Goal: Task Accomplishment & Management: Manage account settings

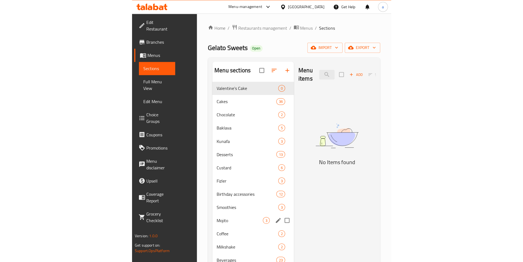
scroll to position [77, 0]
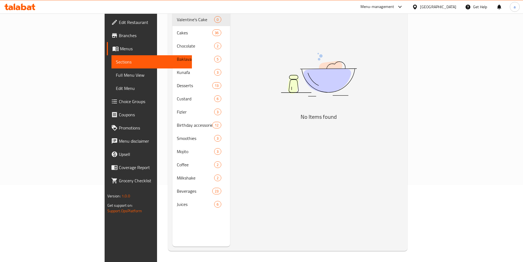
click at [116, 74] on span "Full Menu View" at bounding box center [152, 75] width 72 height 7
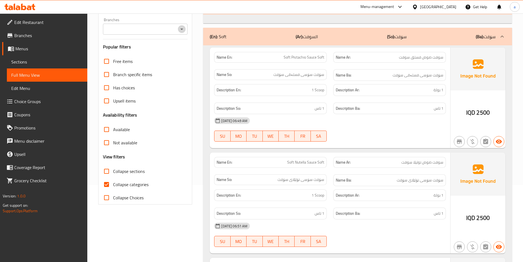
click at [179, 30] on icon "Open" at bounding box center [181, 29] width 7 height 7
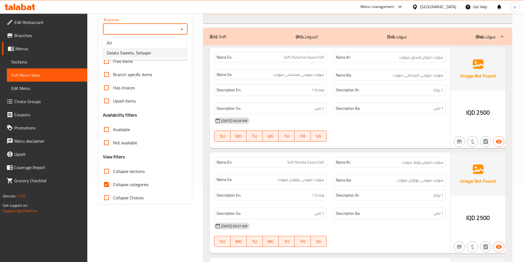
click at [148, 52] on span "Gelato Sweets, Setaqan" at bounding box center [129, 52] width 44 height 7
type input "Gelato Sweets, Setaqan"
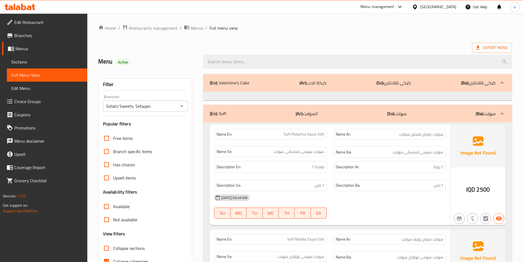
click at [259, 80] on div "(En): Valentine's Cake (Ar): كيكة الحب (So): کێکی ڤالانتاین (Ba): کێکی ڤالانتاین" at bounding box center [353, 82] width 286 height 7
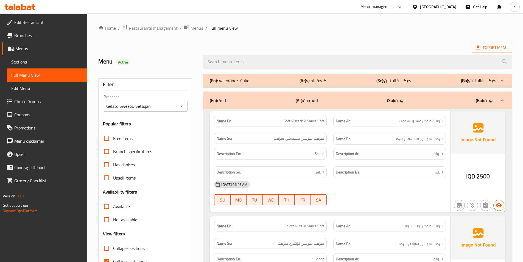
click at [259, 77] on div "(En): Valentine's Cake (Ar): كيكة الحب (So): کێکی ڤالانتاین (Ba): کێکی ڤالانتاین" at bounding box center [357, 80] width 309 height 13
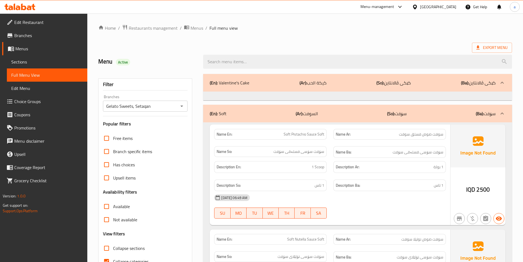
click at [259, 51] on div at bounding box center [357, 61] width 315 height 21
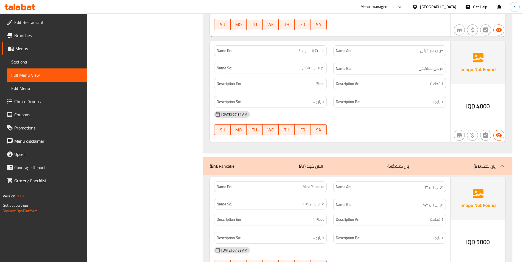
scroll to position [2479, 0]
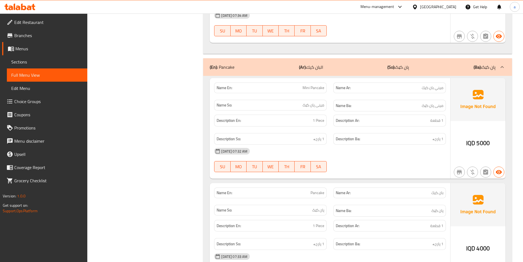
click at [259, 66] on div "(En): Pancake (Ar): البان كيك (So): پان کێک (Ba): پان کێک" at bounding box center [353, 67] width 286 height 7
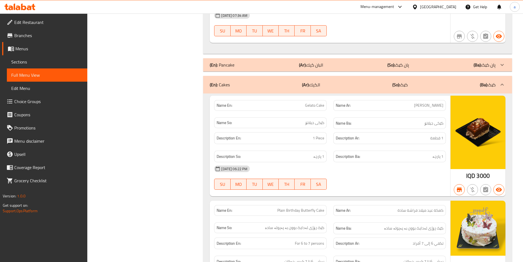
click at [259, 84] on div "(En): Cakes (Ar): الكيك (So): کێک (Ba): کێک" at bounding box center [353, 84] width 286 height 7
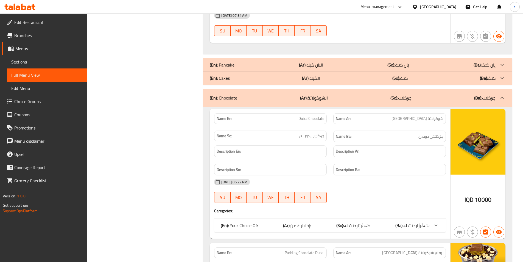
click at [259, 94] on div "(En): Chocolate (Ar): الشوكولاتة (So): چۆکلێت (Ba): چۆکلێت" at bounding box center [353, 97] width 286 height 7
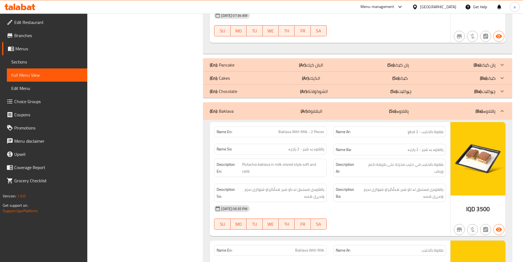
click at [259, 106] on div "(En): Baklava (Ar): البقلاوة (So): پاقلاوە (Ba): پاقلاوە" at bounding box center [357, 111] width 309 height 18
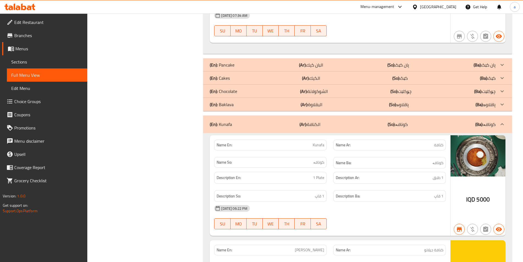
click at [259, 129] on div "(En): Kunafa (Ar): الكنافة (So): کونافە (Ba): کونافە" at bounding box center [357, 124] width 309 height 18
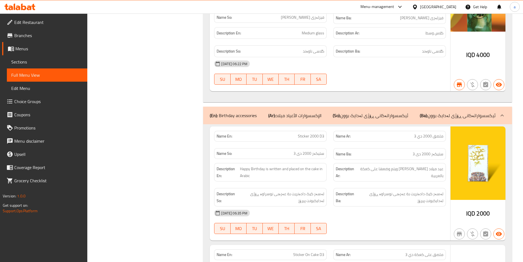
scroll to position [4949, 0]
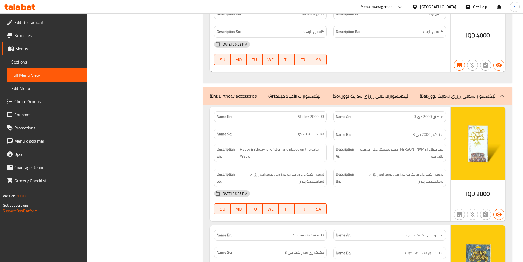
click at [259, 96] on p "(So): ئیکسسواراتەکانی ڕۆژی لەدایک بوون" at bounding box center [370, 96] width 75 height 7
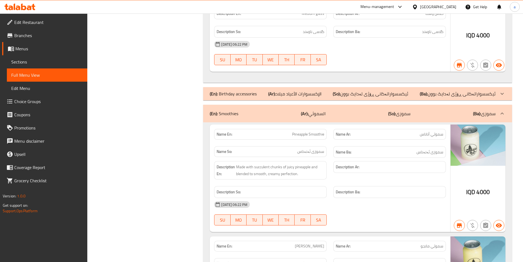
click at [259, 111] on div "(En): Smoothies (Ar): السموثي (So): سموزی (Ba): سموزی" at bounding box center [353, 113] width 286 height 7
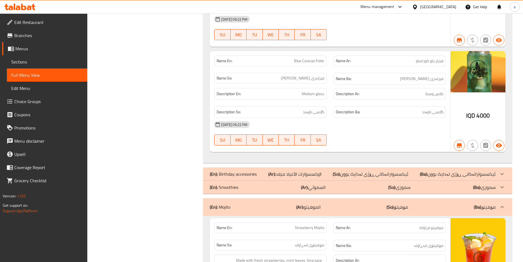
scroll to position [4702, 0]
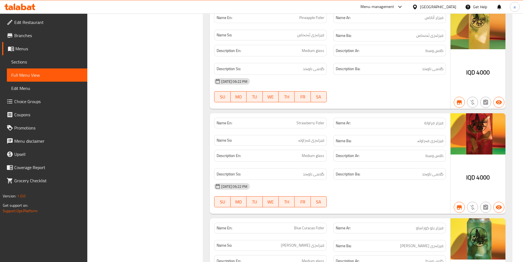
click at [167, 75] on div "Filter Branches Gelato Sweets, Setaqan Branches Popular filters Free items Bran…" at bounding box center [147, 17] width 105 height 9299
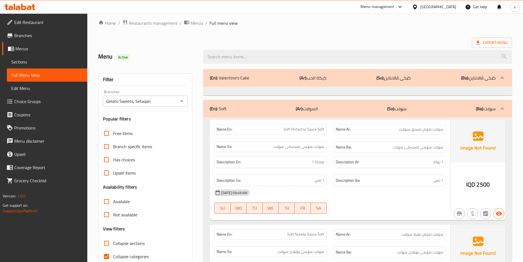
scroll to position [0, 0]
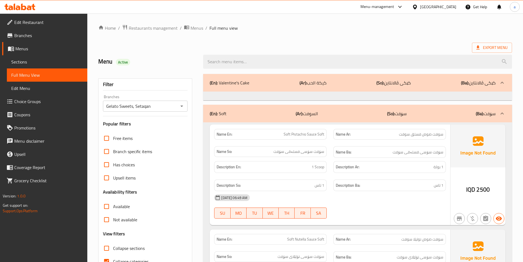
click at [129, 251] on span "Collapse sections" at bounding box center [129, 248] width 32 height 7
click at [113, 251] on input "Collapse sections" at bounding box center [106, 247] width 13 height 13
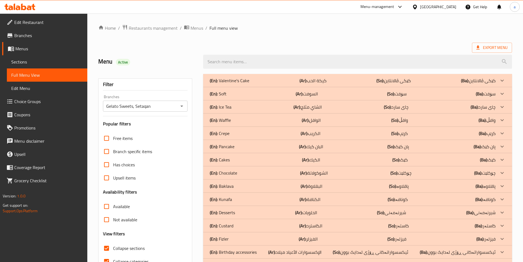
click at [127, 247] on span "Collapse sections" at bounding box center [129, 248] width 32 height 7
click at [113, 247] on input "Collapse sections" at bounding box center [106, 247] width 13 height 13
checkbox input "false"
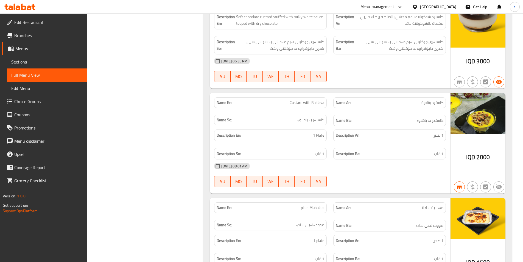
scroll to position [10114, 0]
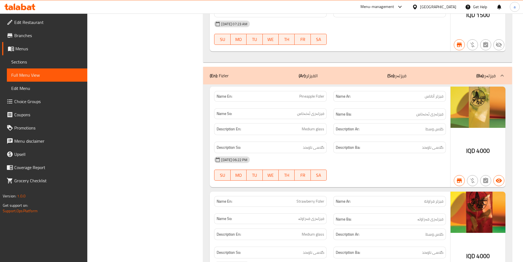
click at [259, 77] on div "(En): Fizler (Ar): الفيزلر (So): فیزلەر (Ba): فیزلەر" at bounding box center [353, 75] width 286 height 7
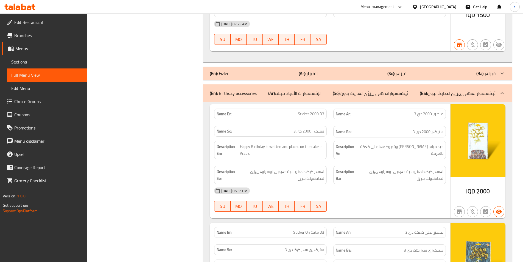
click at [259, 91] on p "(So): ئیکسسواراتەکانی ڕۆژی لەدایک بوون" at bounding box center [370, 93] width 75 height 7
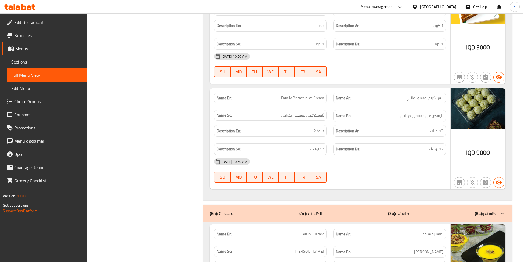
scroll to position [10509, 0]
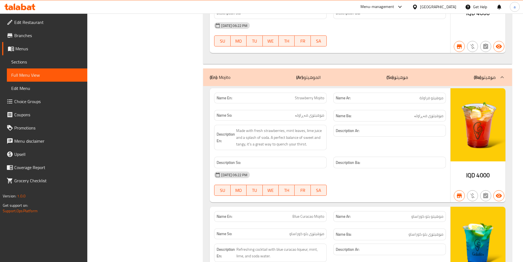
click at [259, 79] on div "(En): Mojito (Ar): الموهيتو (So): مۆهیتۆ (Ba): مۆهیتۆ" at bounding box center [353, 77] width 286 height 7
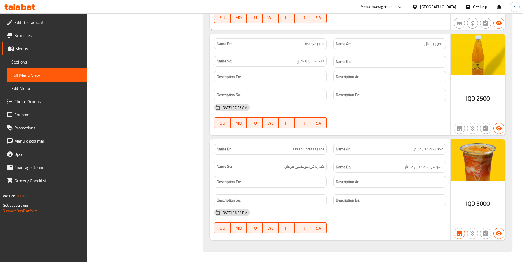
scroll to position [13536, 0]
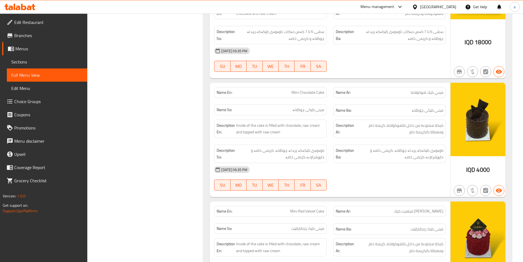
scroll to position [5578, 0]
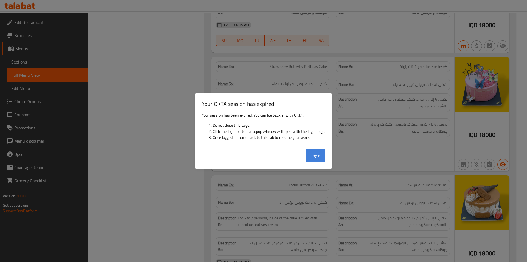
click at [259, 155] on button "Login" at bounding box center [316, 155] width 20 height 13
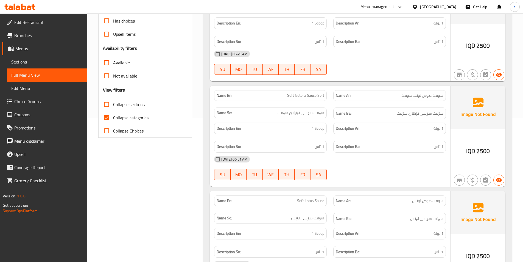
scroll to position [0, 0]
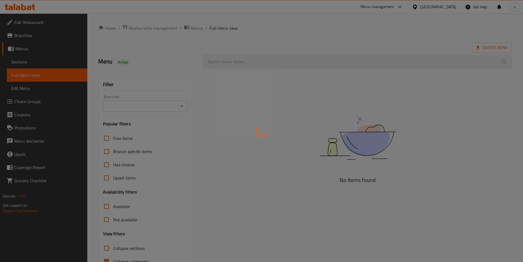
click at [181, 106] on div at bounding box center [261, 131] width 523 height 262
click at [183, 106] on div at bounding box center [261, 131] width 523 height 262
click at [180, 102] on div at bounding box center [261, 131] width 523 height 262
click at [182, 104] on div at bounding box center [261, 131] width 523 height 262
click at [169, 107] on div at bounding box center [261, 131] width 523 height 262
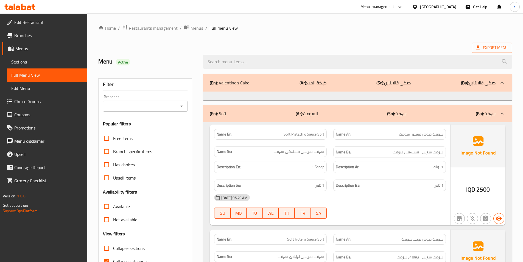
click at [386, 202] on div "[DATE] 06:49 AM" at bounding box center [330, 197] width 238 height 13
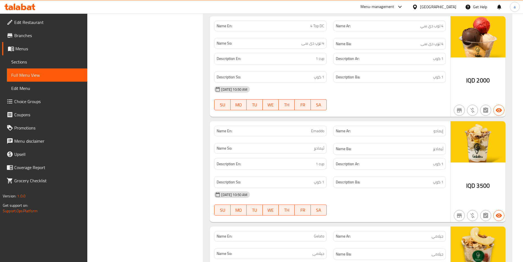
scroll to position [7858, 0]
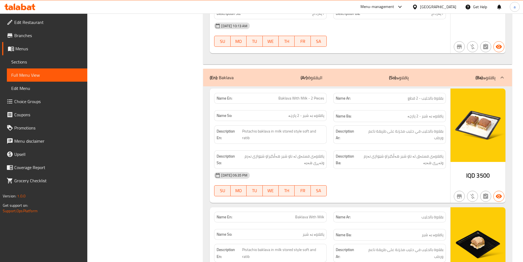
click at [378, 35] on div "22-12-2024 10:13 AM SU MO TU WE TH FR SA" at bounding box center [330, 34] width 238 height 31
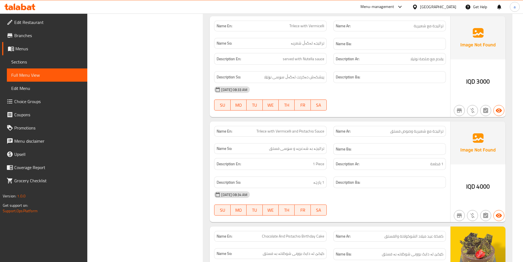
scroll to position [9767, 0]
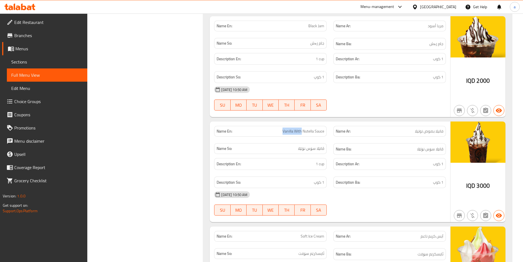
drag, startPoint x: 279, startPoint y: 129, endPoint x: 301, endPoint y: 134, distance: 22.5
click at [301, 134] on p "Name En: Vanilla With Nutella Sauce" at bounding box center [271, 131] width 108 height 6
copy span "Vanilla With"
click at [288, 130] on span "Vanilla With Nutella Sauce" at bounding box center [303, 131] width 42 height 6
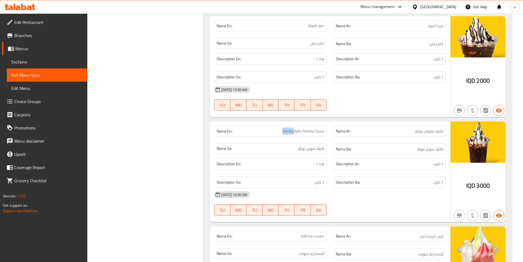
click at [288, 130] on span "Vanilla With Nutella Sauce" at bounding box center [303, 131] width 42 height 6
drag, startPoint x: 275, startPoint y: 133, endPoint x: 293, endPoint y: 131, distance: 17.9
click at [293, 131] on p "Name En: Vanilla With Nutella Sauce" at bounding box center [271, 131] width 108 height 6
copy span "Vanilla"
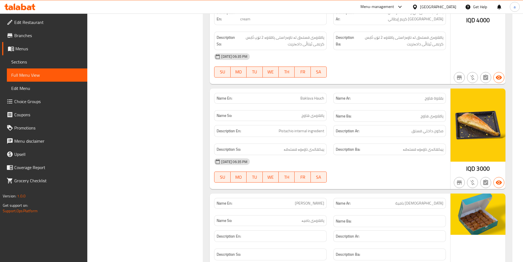
scroll to position [7169, 0]
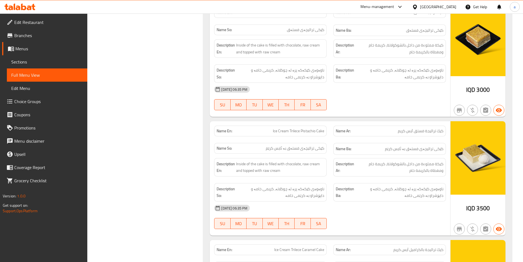
click at [394, 4] on div "Menu-management" at bounding box center [377, 7] width 34 height 7
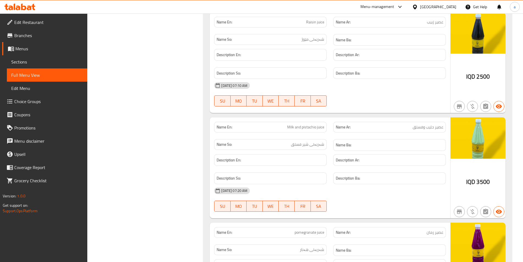
click at [408, 139] on div "Name Ba:" at bounding box center [389, 145] width 113 height 12
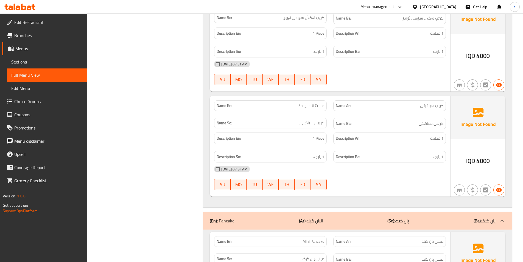
scroll to position [2888, 0]
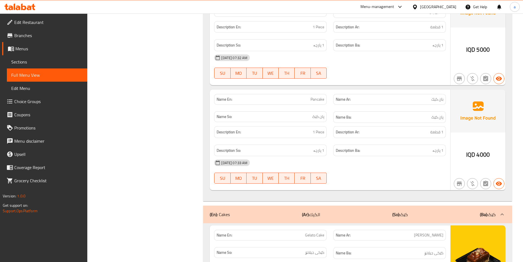
click at [374, 209] on div "(En): Cakes (Ar): الكيك (So): کێک (Ba): کێک" at bounding box center [357, 214] width 309 height 18
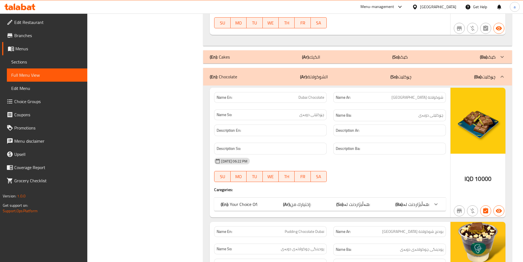
scroll to position [3055, 0]
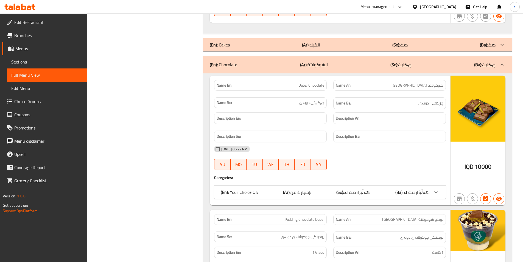
click at [340, 64] on div "(En): Chocolate (Ar): الشوكولاتة (So): چۆکلێت (Ba): چۆکلێت" at bounding box center [353, 64] width 286 height 7
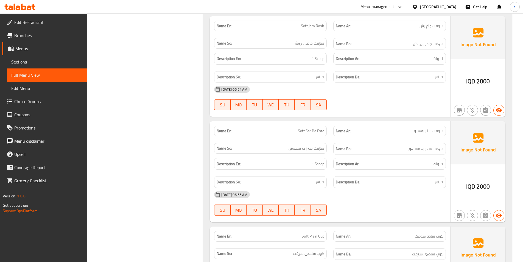
scroll to position [3, 0]
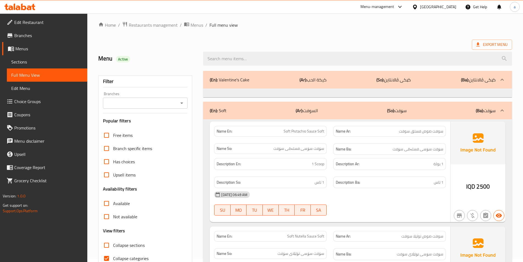
click at [123, 246] on span "Collapse sections" at bounding box center [129, 245] width 32 height 7
click at [113, 246] on input "Collapse sections" at bounding box center [106, 244] width 13 height 13
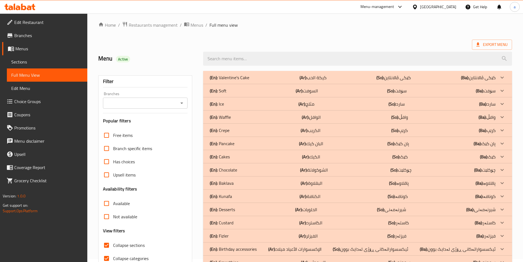
click at [111, 244] on input "Collapse sections" at bounding box center [106, 244] width 13 height 13
checkbox input "false"
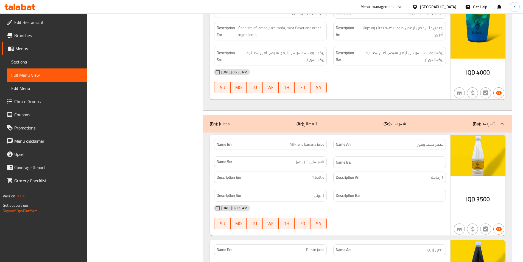
scroll to position [16845, 0]
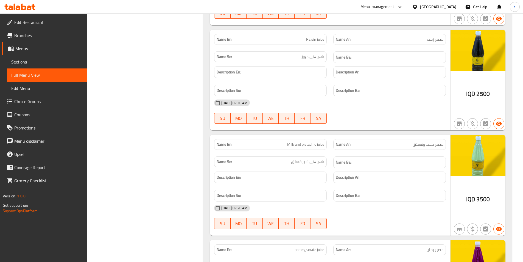
drag, startPoint x: 196, startPoint y: 112, endPoint x: 295, endPoint y: 84, distance: 102.5
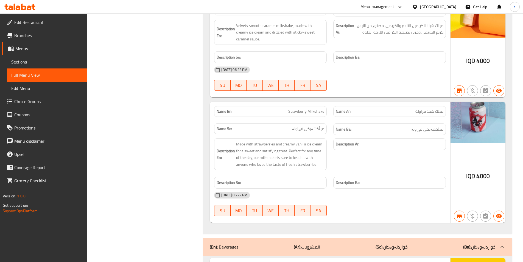
scroll to position [9767, 0]
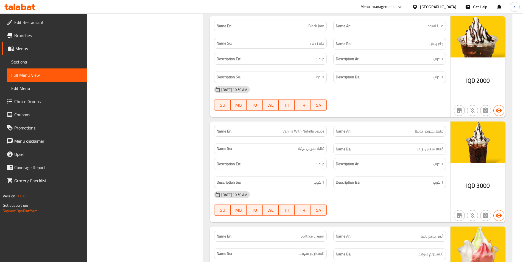
click at [440, 131] on span "فانيلا بصوص نوتيلا" at bounding box center [429, 131] width 29 height 6
copy span "فانيلا"
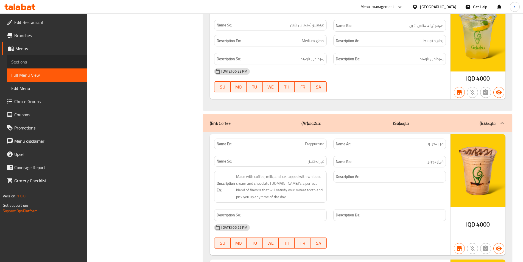
click at [63, 59] on span "Sections" at bounding box center [47, 61] width 72 height 7
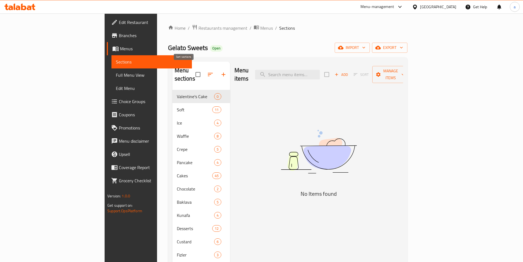
click at [207, 71] on icon "button" at bounding box center [210, 74] width 7 height 7
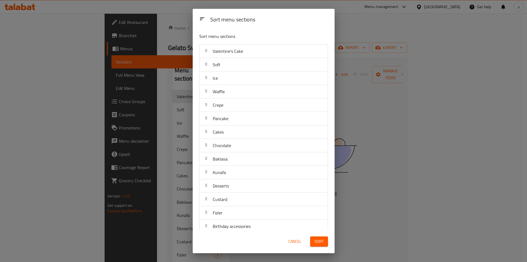
click at [184, 71] on div "Sort menu sections Sort menu sections Valentine's Cake Soft Ice Waffle Crepe Pa…" at bounding box center [263, 131] width 527 height 262
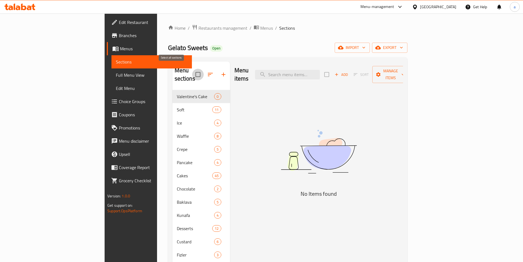
click at [192, 71] on input "checkbox" at bounding box center [198, 75] width 12 height 12
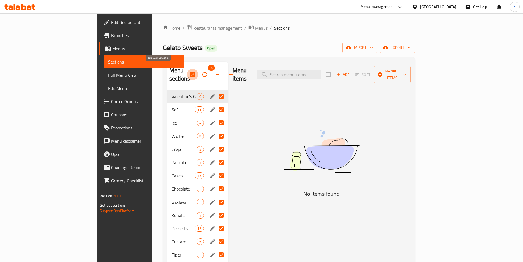
click at [187, 69] on input "checkbox" at bounding box center [193, 75] width 12 height 12
checkbox input "false"
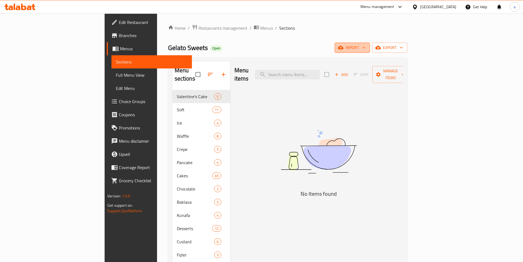
click at [343, 46] on icon "button" at bounding box center [340, 47] width 5 height 5
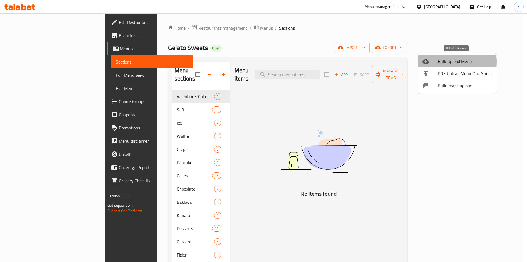
click at [440, 62] on span "Bulk Upload Menu" at bounding box center [465, 61] width 54 height 7
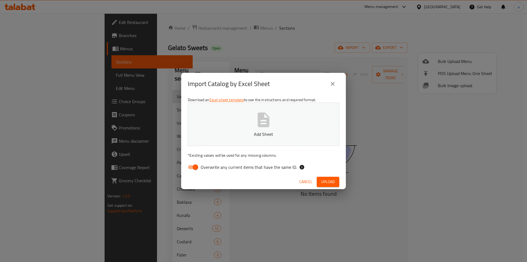
click at [211, 166] on span "Overwrite any current items that have the same ID." at bounding box center [249, 167] width 96 height 7
click at [211, 166] on input "Overwrite any current items that have the same ID." at bounding box center [195, 167] width 31 height 10
checkbox input "false"
click at [222, 132] on p "Add Sheet" at bounding box center [263, 134] width 134 height 7
click at [332, 180] on span "Upload" at bounding box center [328, 181] width 14 height 7
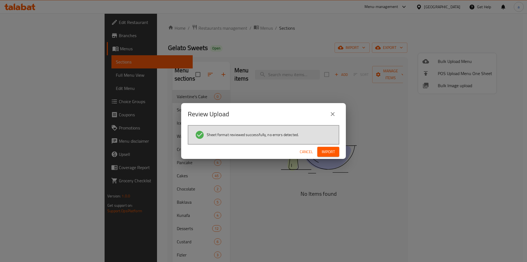
click at [326, 152] on span "Import" at bounding box center [328, 151] width 13 height 7
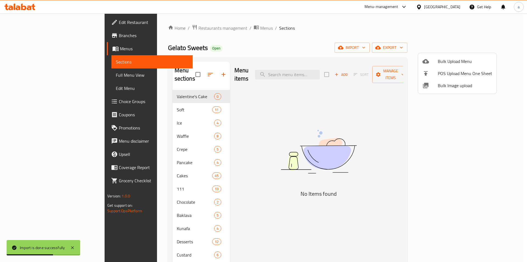
click at [149, 102] on div at bounding box center [263, 131] width 527 height 262
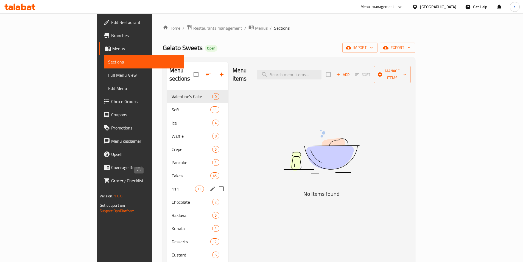
click at [172, 185] on span "111" at bounding box center [183, 188] width 23 height 7
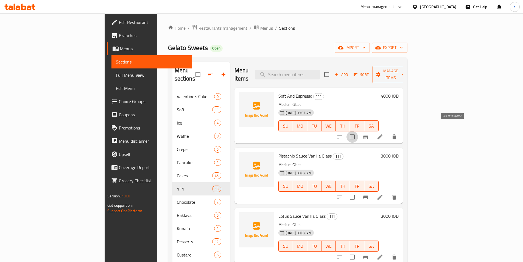
click at [358, 131] on input "checkbox" at bounding box center [352, 137] width 12 height 12
checkbox input "true"
click at [409, 74] on button "Manage items" at bounding box center [390, 74] width 37 height 17
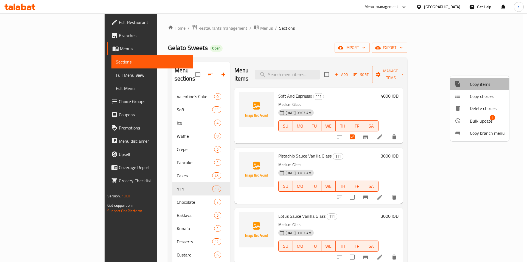
click at [486, 85] on span "Copy items" at bounding box center [487, 84] width 35 height 7
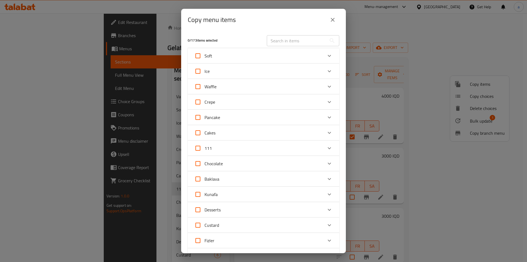
click at [327, 147] on icon "Expand" at bounding box center [329, 148] width 7 height 7
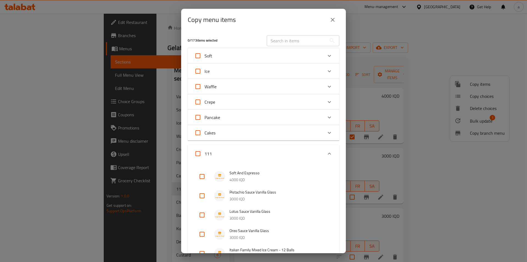
click at [203, 175] on input "checkbox" at bounding box center [201, 176] width 13 height 13
checkbox input "true"
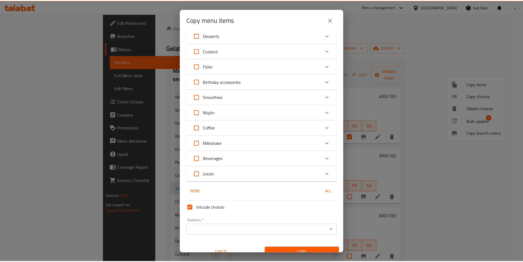
scroll to position [456, 0]
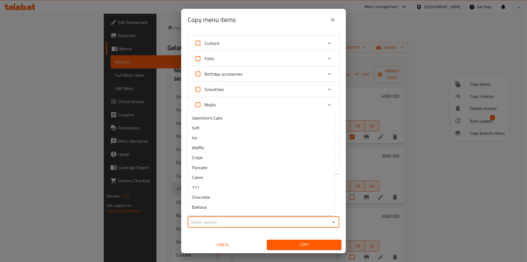
click at [217, 222] on input "Sections   *" at bounding box center [258, 222] width 139 height 8
click at [210, 129] on li "Soft" at bounding box center [260, 128] width 147 height 10
type input "Soft"
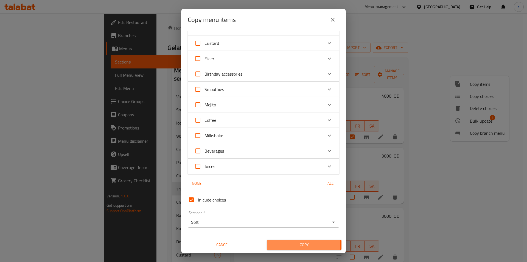
click at [282, 244] on span "Copy" at bounding box center [304, 244] width 66 height 7
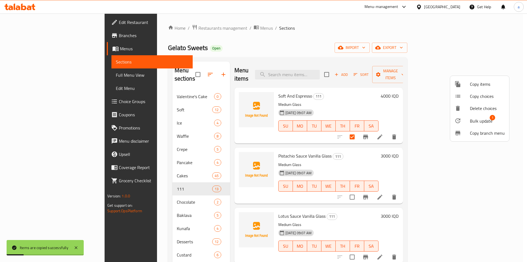
click at [229, 128] on div at bounding box center [263, 131] width 527 height 262
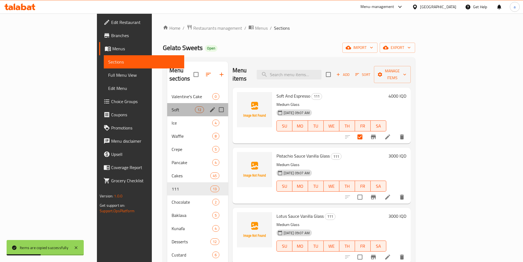
click at [167, 105] on div "Soft 12" at bounding box center [197, 109] width 61 height 13
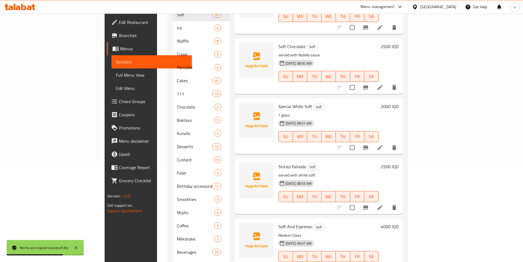
scroll to position [114, 0]
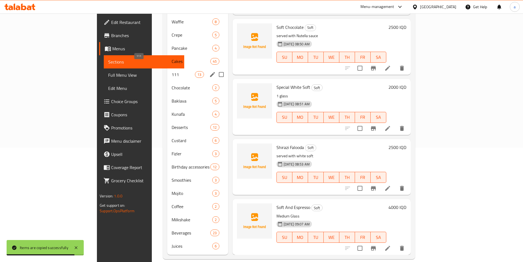
click at [172, 71] on span "111" at bounding box center [183, 74] width 23 height 7
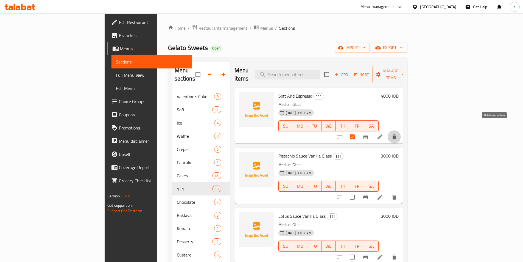
click at [396, 134] on icon "delete" at bounding box center [394, 136] width 4 height 5
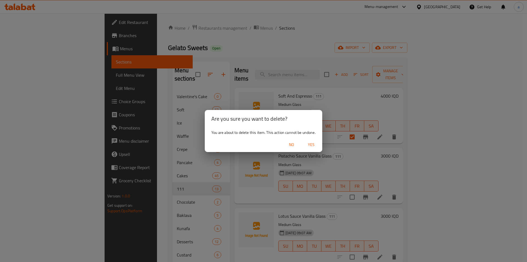
click at [309, 147] on span "Yes" at bounding box center [311, 144] width 13 height 7
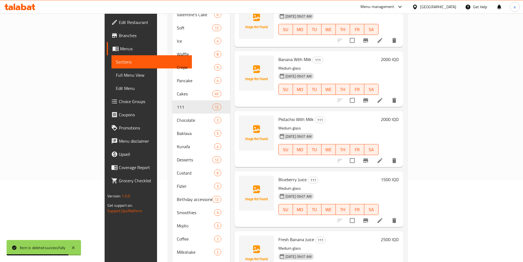
scroll to position [114, 0]
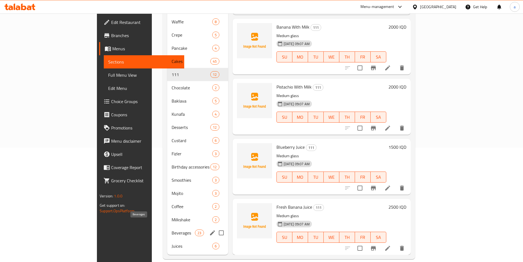
click at [172, 229] on span "Beverages" at bounding box center [183, 232] width 23 height 7
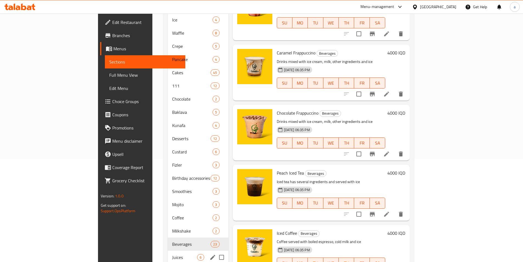
scroll to position [114, 0]
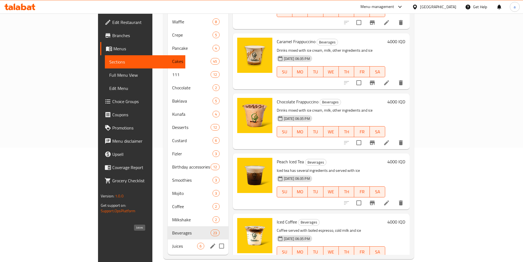
click at [172, 242] on span "Juices" at bounding box center [184, 245] width 25 height 7
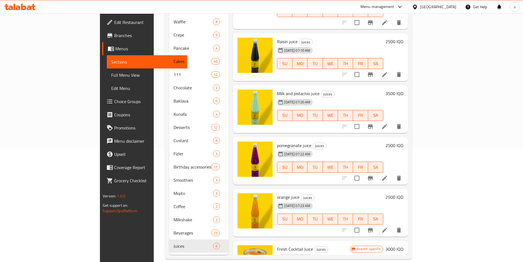
scroll to position [33, 0]
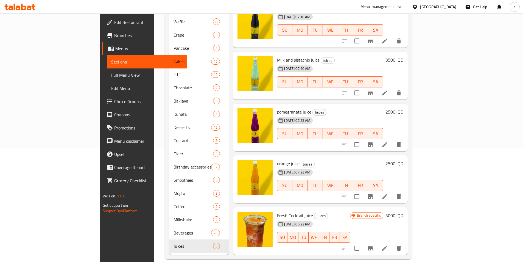
click at [281, 211] on span "Fresh Cocktail Juice" at bounding box center [295, 215] width 36 height 8
copy h6 "Juice"
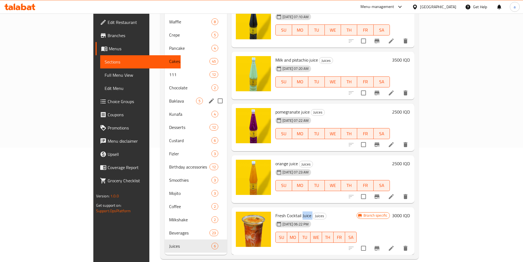
scroll to position [0, 0]
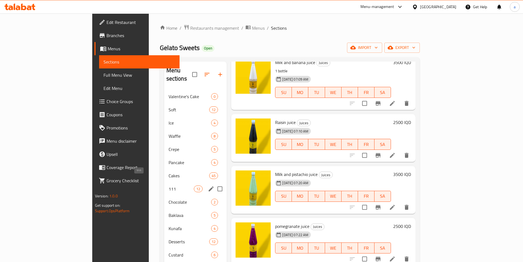
click at [169, 185] on span "111" at bounding box center [182, 188] width 26 height 7
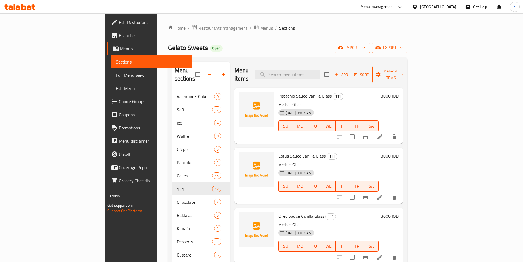
click at [405, 68] on span "Manage items" at bounding box center [391, 75] width 28 height 14
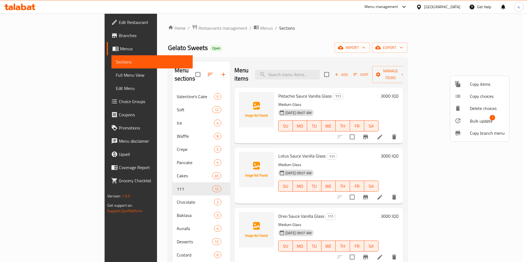
click at [516, 79] on div at bounding box center [263, 131] width 527 height 262
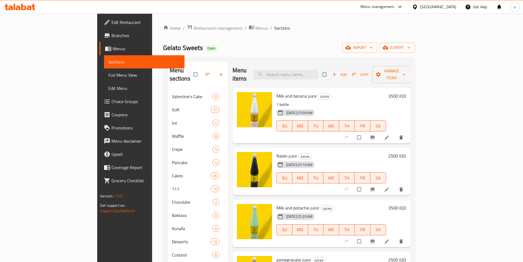
click at [108, 75] on span "Full Menu View" at bounding box center [144, 75] width 72 height 7
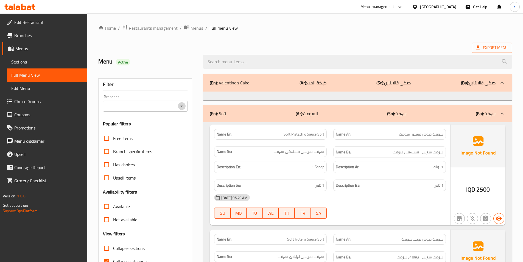
click at [184, 105] on icon "Open" at bounding box center [181, 106] width 7 height 7
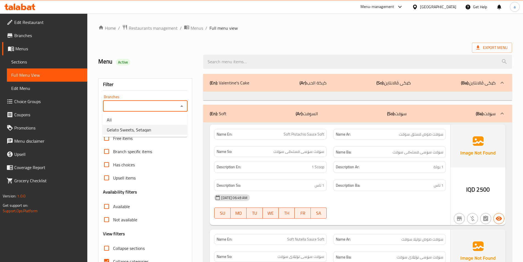
click at [162, 128] on li "Gelato Sweets, Setaqan" at bounding box center [144, 130] width 85 height 10
type input "Gelato Sweets, Setaqan"
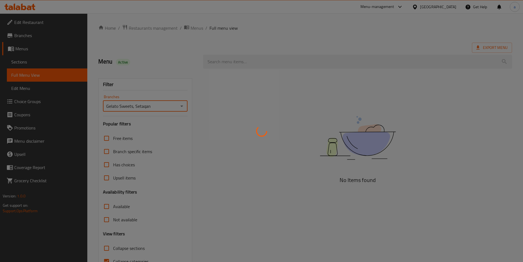
scroll to position [30, 0]
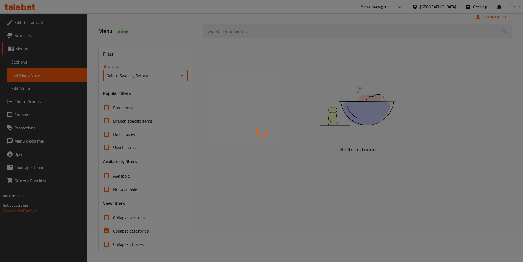
click at [105, 216] on div at bounding box center [261, 131] width 523 height 262
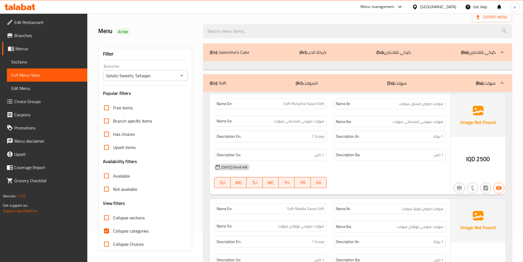
click at [109, 217] on div at bounding box center [261, 131] width 523 height 262
click at [106, 219] on input "Collapse sections" at bounding box center [106, 217] width 13 height 13
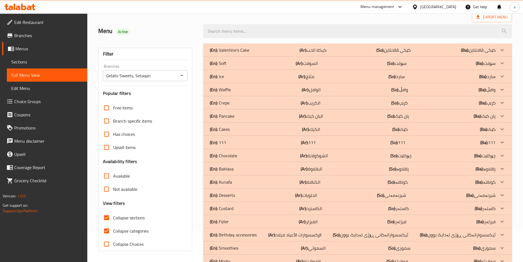
click at [326, 140] on div "(En): 111 (Ar): 111 (So): 111 (Ba): 111" at bounding box center [353, 142] width 286 height 7
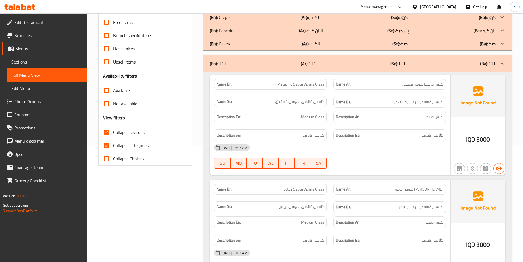
scroll to position [0, 0]
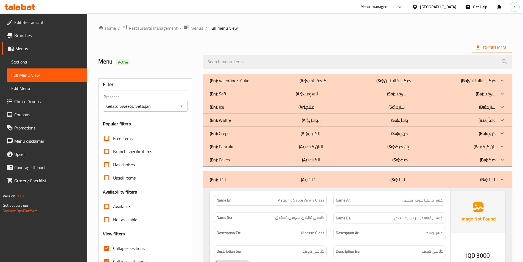
click at [295, 182] on div "(En): 111 (Ar): 111 (So): 111 (Ba): 111" at bounding box center [353, 179] width 286 height 7
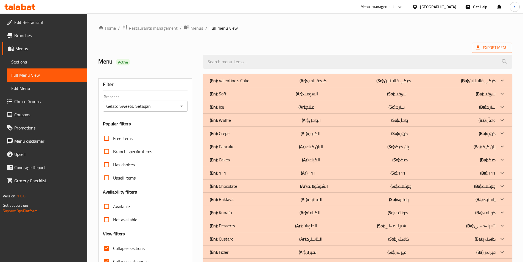
click at [315, 109] on div "(En): Ice (Ar): مثلج (So): سارد (Ba): سارد" at bounding box center [353, 106] width 286 height 7
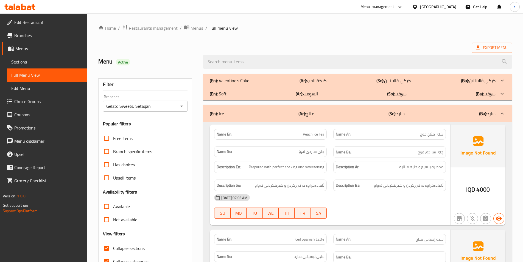
click at [313, 113] on p "(Ar): مثلج" at bounding box center [306, 113] width 16 height 7
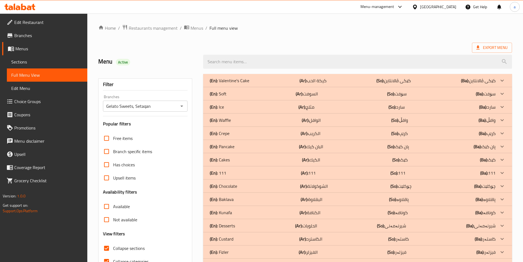
click at [321, 94] on div "(En): Soft (Ar): السوفت (So): سۆفت (Ba): سۆفت" at bounding box center [353, 93] width 286 height 7
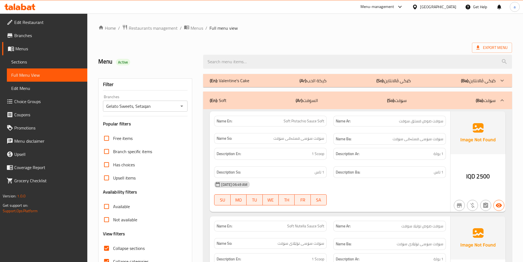
click at [353, 103] on div "(En): Soft (Ar): السوفت (So): سۆفت (Ba): سۆفت" at bounding box center [353, 100] width 286 height 7
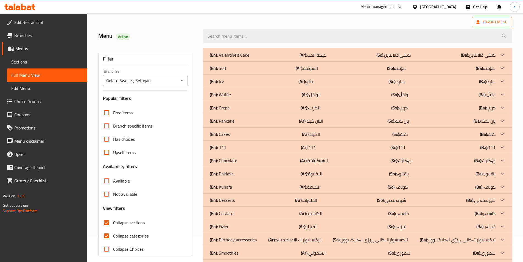
scroll to position [18, 0]
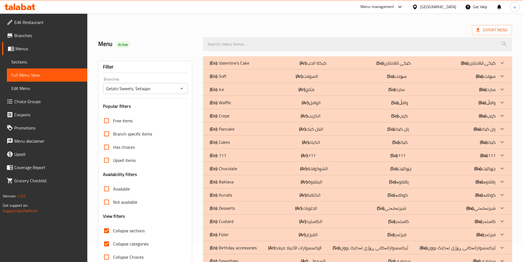
click at [122, 229] on span "Collapse sections" at bounding box center [129, 230] width 32 height 7
click at [113, 229] on input "Collapse sections" at bounding box center [106, 230] width 13 height 13
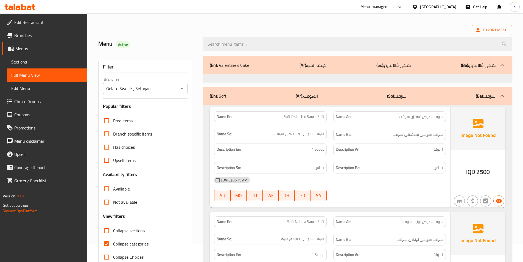
click at [302, 220] on span "Soft Nutella Sauce Soft" at bounding box center [305, 221] width 37 height 6
copy span "Nutella"
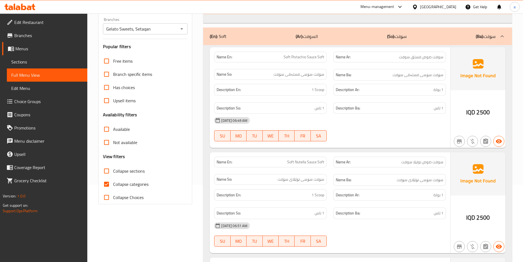
scroll to position [82, 0]
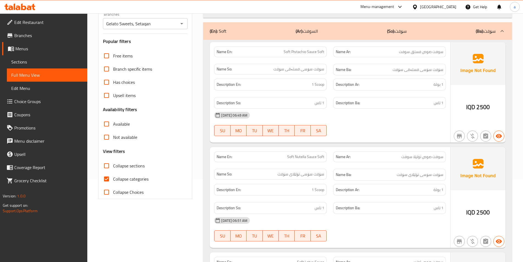
click at [139, 170] on label "Collapse sections" at bounding box center [122, 165] width 45 height 13
click at [113, 170] on input "Collapse sections" at bounding box center [106, 165] width 13 height 13
checkbox input "true"
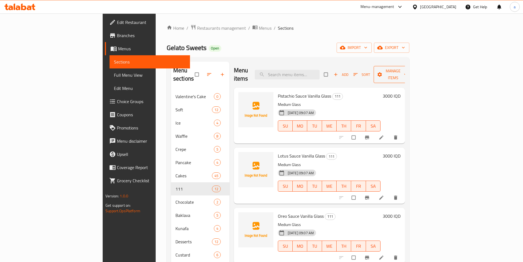
click at [408, 71] on span "Manage items" at bounding box center [393, 75] width 30 height 14
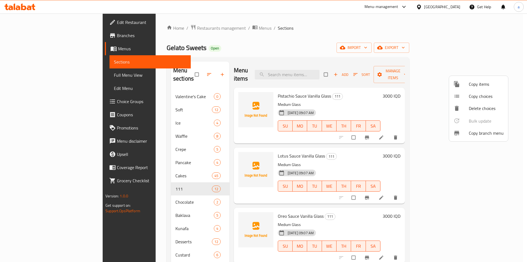
click at [484, 87] on span "Copy items" at bounding box center [486, 84] width 35 height 7
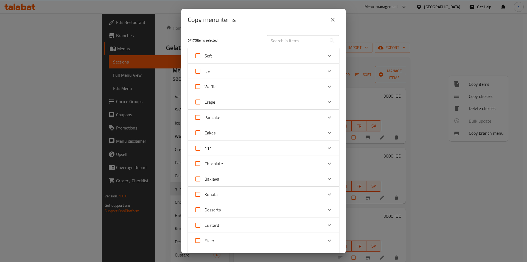
click at [327, 146] on icon "Expand" at bounding box center [329, 148] width 7 height 7
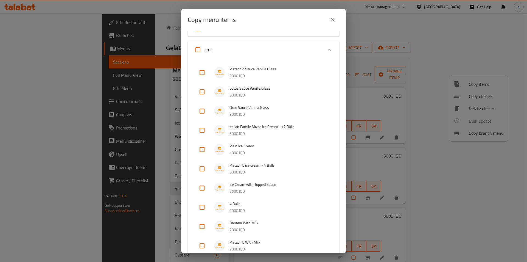
scroll to position [165, 0]
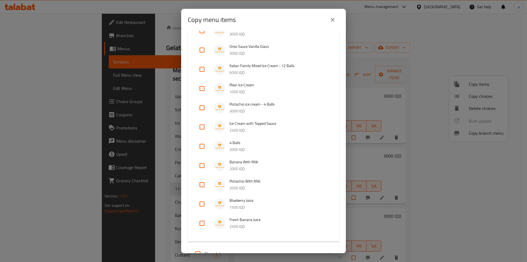
click at [200, 202] on input "checkbox" at bounding box center [201, 203] width 13 height 13
checkbox input "true"
click at [203, 218] on input "checkbox" at bounding box center [201, 222] width 13 height 13
checkbox input "true"
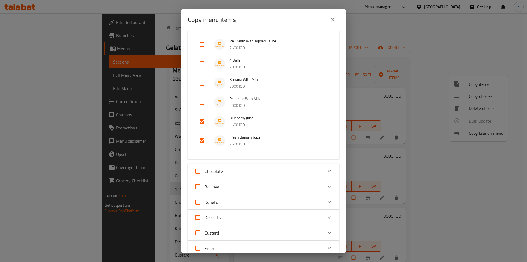
scroll to position [436, 0]
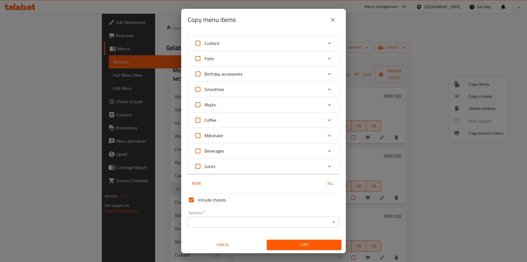
click at [230, 220] on input "Sections   *" at bounding box center [258, 222] width 139 height 8
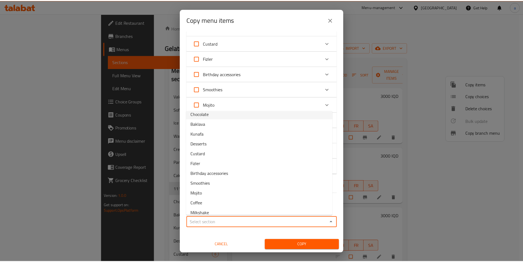
scroll to position [107, 0]
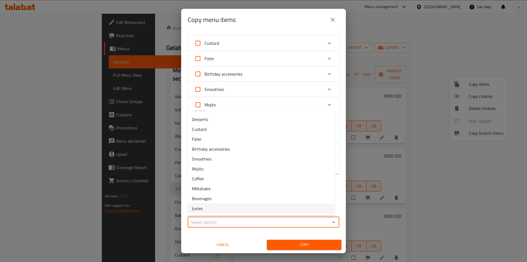
click at [209, 206] on li "Juices" at bounding box center [260, 208] width 147 height 10
type input "Juices"
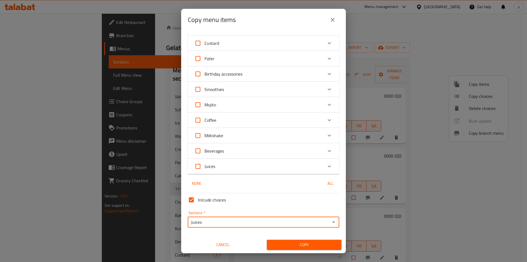
click at [298, 245] on span "Copy" at bounding box center [304, 244] width 66 height 7
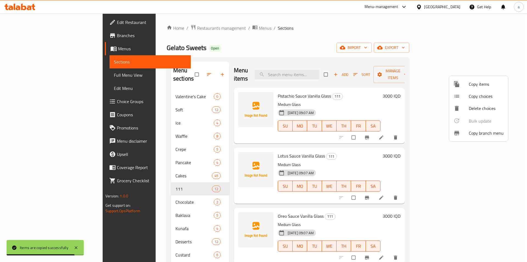
click at [295, 50] on div at bounding box center [263, 131] width 527 height 262
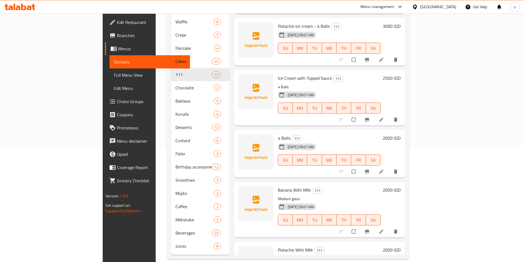
scroll to position [410, 0]
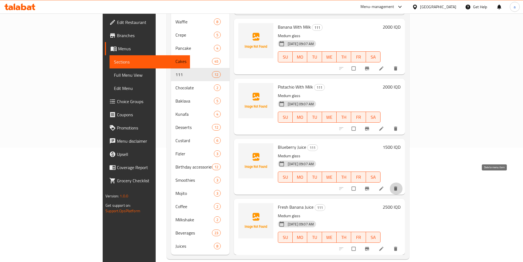
click at [398, 186] on icon "delete" at bounding box center [395, 188] width 5 height 5
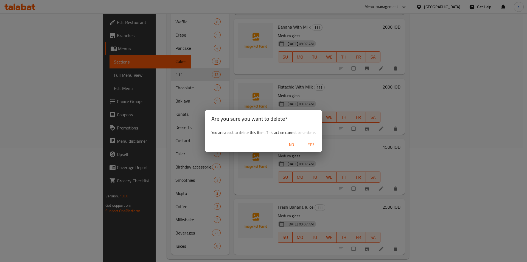
click at [304, 147] on button "Yes" at bounding box center [311, 144] width 18 height 10
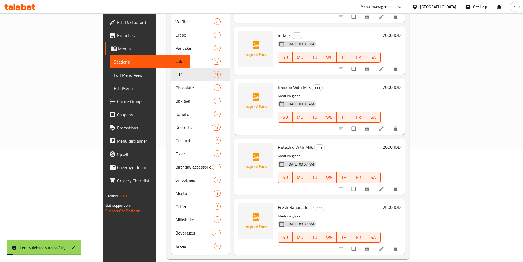
scroll to position [350, 0]
click at [397, 246] on icon "delete" at bounding box center [395, 248] width 3 height 4
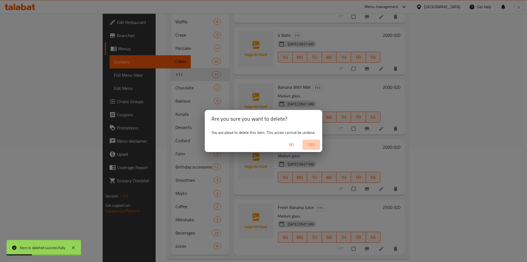
click at [310, 143] on span "Yes" at bounding box center [311, 144] width 13 height 7
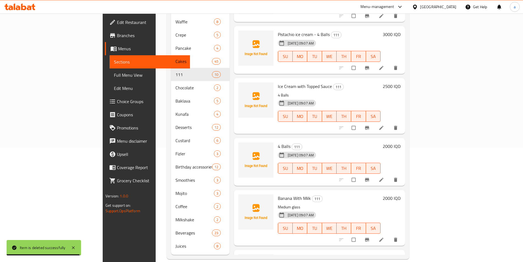
scroll to position [247, 0]
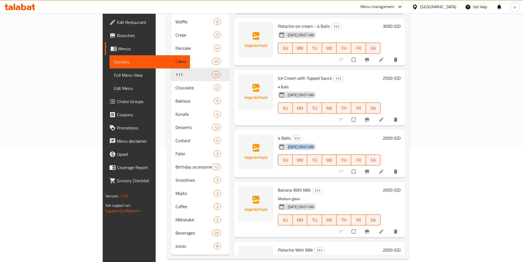
drag, startPoint x: 429, startPoint y: 134, endPoint x: 319, endPoint y: 131, distance: 109.8
click at [325, 132] on div "4 Balls 111 30-09-2025 09:07 AM SU MO TU WE TH FR SA" at bounding box center [329, 153] width 107 height 43
click at [288, 134] on h6 "4 Balls 111" at bounding box center [329, 138] width 103 height 8
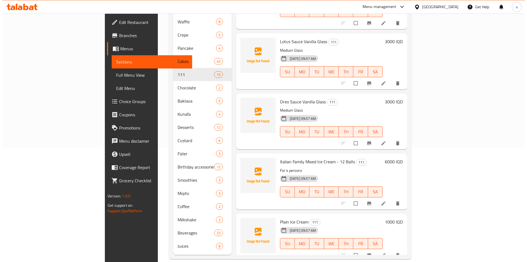
scroll to position [0, 0]
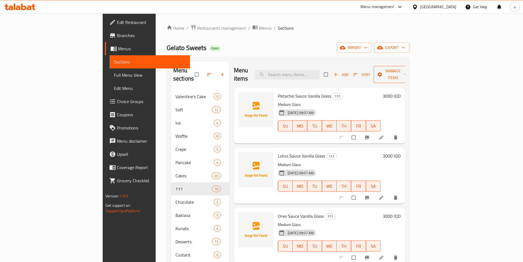
click at [408, 73] on span "Manage items" at bounding box center [393, 75] width 30 height 14
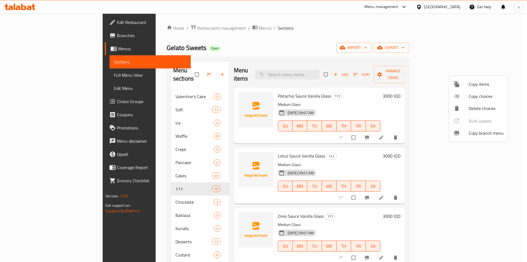
click at [482, 83] on span "Copy items" at bounding box center [486, 84] width 35 height 7
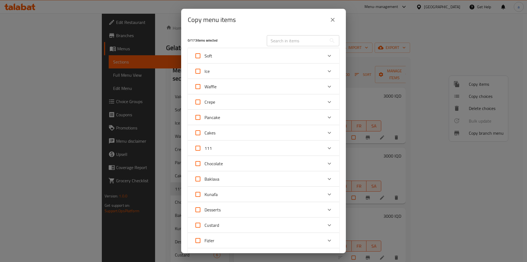
click at [286, 148] on div "111" at bounding box center [258, 147] width 128 height 13
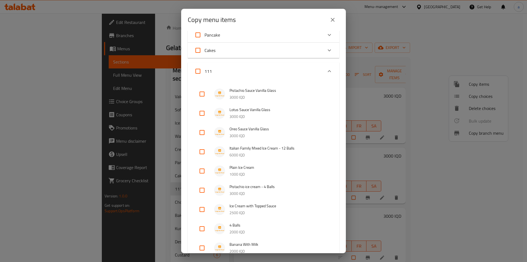
scroll to position [165, 0]
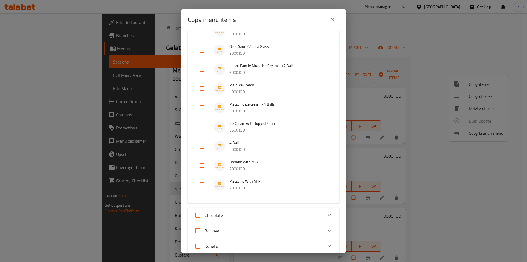
click at [200, 148] on input "checkbox" at bounding box center [201, 145] width 13 height 13
checkbox input "true"
click at [200, 127] on input "checkbox" at bounding box center [201, 126] width 13 height 13
checkbox input "true"
click at [203, 109] on input "checkbox" at bounding box center [201, 107] width 13 height 13
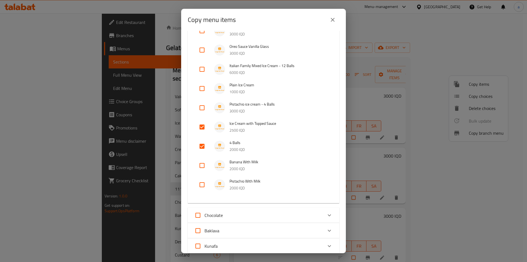
checkbox input "true"
click at [201, 71] on input "checkbox" at bounding box center [201, 69] width 13 height 13
checkbox input "true"
click at [201, 89] on input "checkbox" at bounding box center [201, 88] width 13 height 13
checkbox input "true"
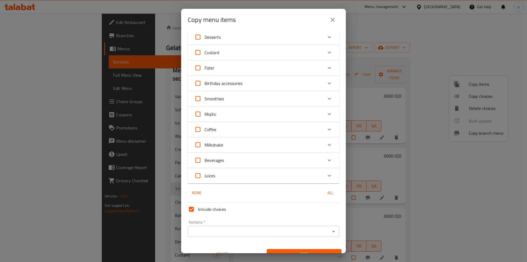
scroll to position [389, 0]
click at [229, 230] on input "Sections   *" at bounding box center [258, 230] width 139 height 8
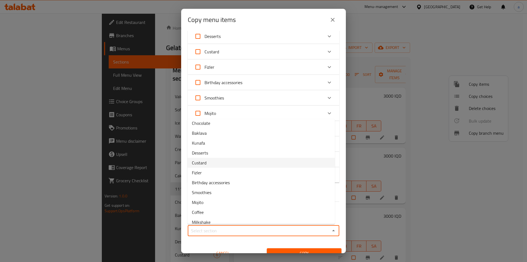
scroll to position [107, 0]
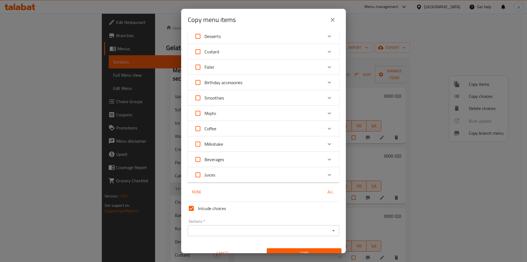
click at [220, 238] on div "Inlcude choices Sections   * Sections * Cancel Copy" at bounding box center [264, 228] width 156 height 59
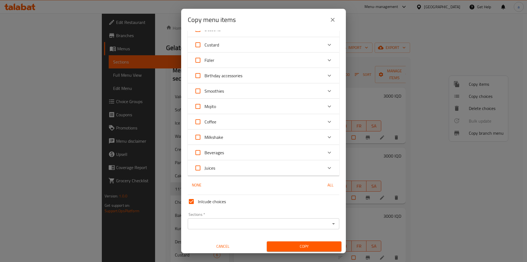
scroll to position [398, 0]
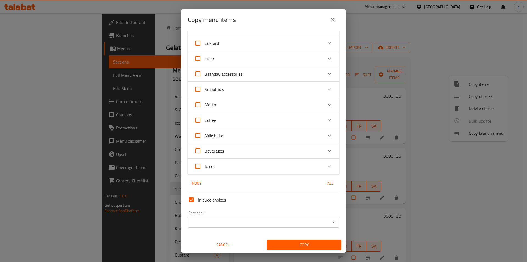
click at [244, 223] on input "Sections   *" at bounding box center [258, 222] width 139 height 8
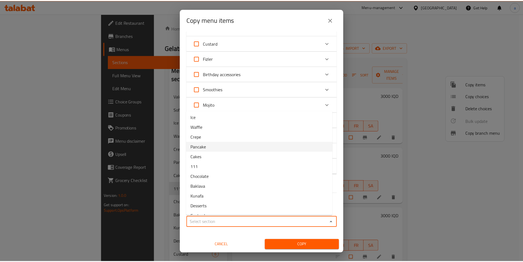
scroll to position [0, 0]
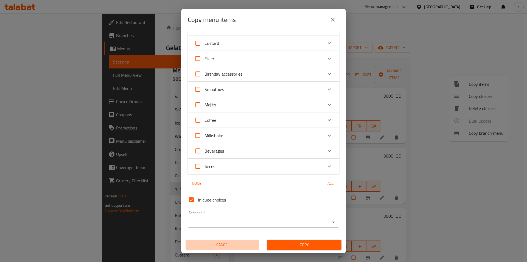
click at [222, 244] on span "Cancel" at bounding box center [223, 244] width 70 height 7
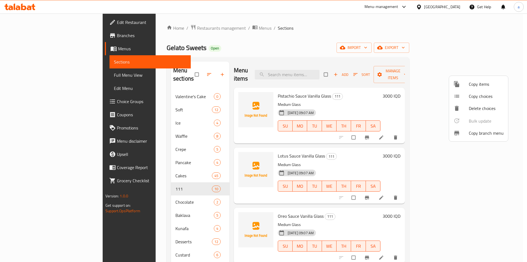
click at [197, 71] on div at bounding box center [263, 131] width 527 height 262
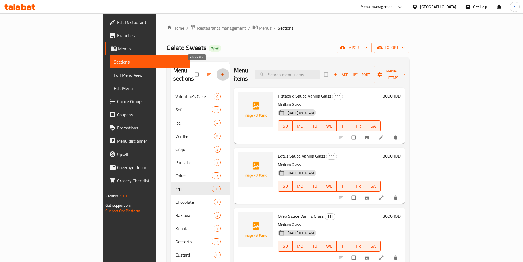
click at [220, 72] on icon "button" at bounding box center [222, 74] width 5 height 5
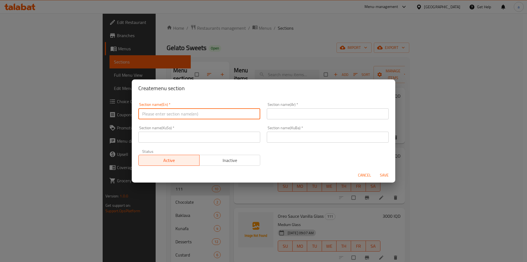
click at [203, 116] on input "text" at bounding box center [199, 113] width 122 height 11
paste input "Ice Cream"
type input "Ice Cream"
click at [273, 112] on input "text" at bounding box center [328, 113] width 122 height 11
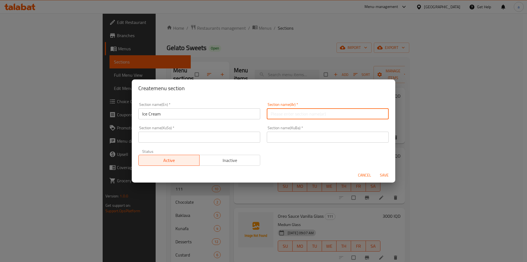
paste input "آيس كريم"
type input "آيس كريم"
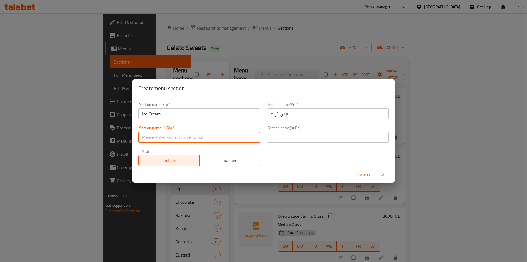
click at [248, 138] on input "text" at bounding box center [199, 136] width 122 height 11
paste input "ئایس کرێم"
type input "ئایس کرێم"
click at [281, 135] on input "text" at bounding box center [328, 136] width 122 height 11
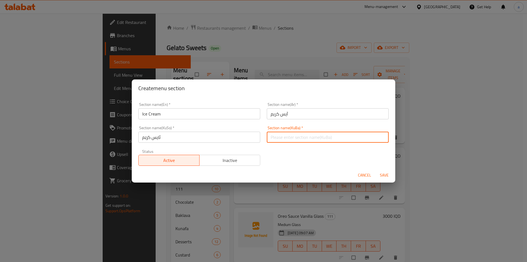
paste input "ئایس کرێم"
type input "ئایس کرێم"
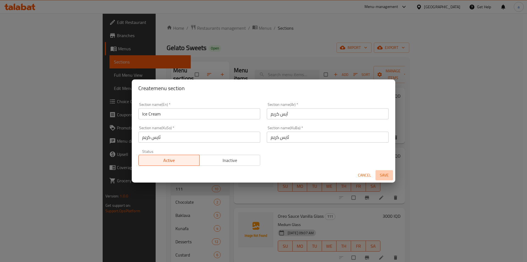
click at [385, 174] on span "Save" at bounding box center [384, 175] width 13 height 7
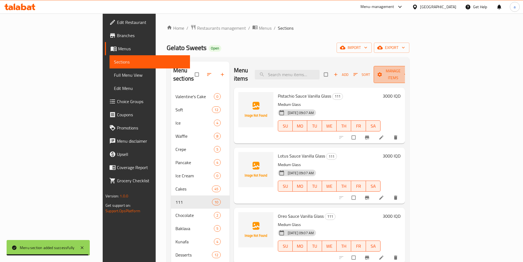
click at [408, 71] on span "Manage items" at bounding box center [393, 75] width 30 height 14
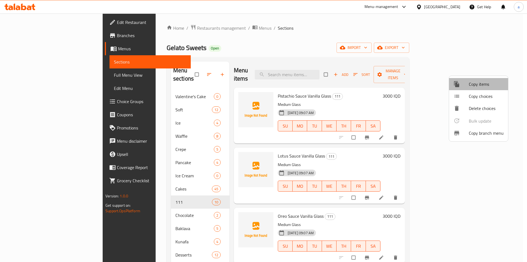
click at [480, 85] on span "Copy items" at bounding box center [486, 84] width 35 height 7
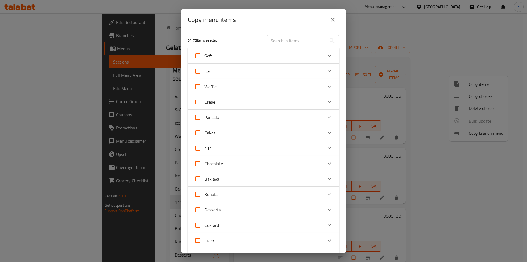
click at [245, 146] on div "111" at bounding box center [258, 147] width 128 height 13
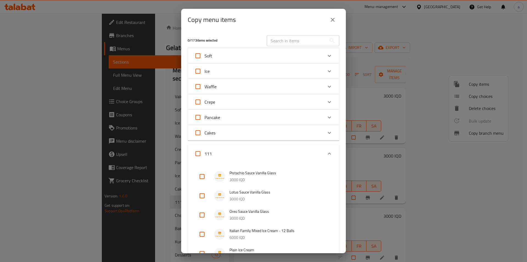
scroll to position [165, 0]
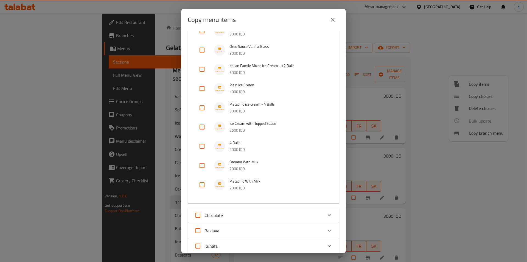
click at [200, 145] on input "checkbox" at bounding box center [201, 145] width 13 height 13
checkbox input "true"
click at [204, 127] on input "checkbox" at bounding box center [201, 126] width 13 height 13
checkbox input "true"
click at [204, 109] on input "checkbox" at bounding box center [201, 107] width 13 height 13
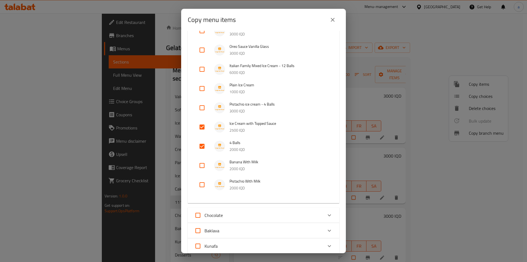
checkbox input "true"
click at [205, 88] on input "checkbox" at bounding box center [201, 88] width 13 height 13
checkbox input "true"
click at [199, 67] on input "checkbox" at bounding box center [201, 69] width 13 height 13
checkbox input "true"
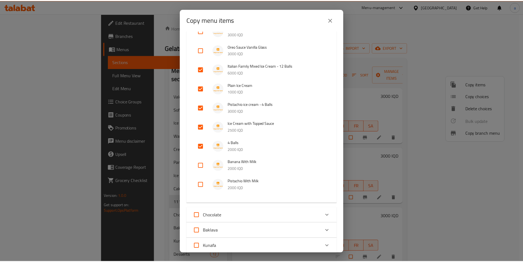
scroll to position [398, 0]
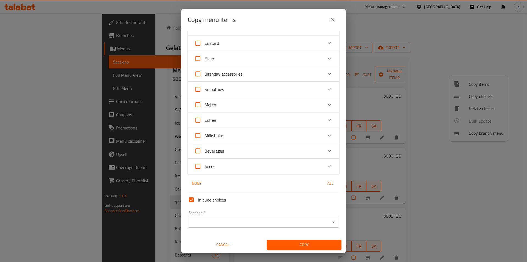
click at [218, 222] on input "Sections   *" at bounding box center [258, 222] width 139 height 8
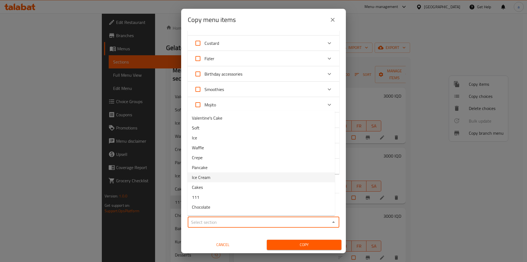
click at [210, 178] on span "Ice Cream" at bounding box center [201, 177] width 18 height 7
type input "Ice Cream"
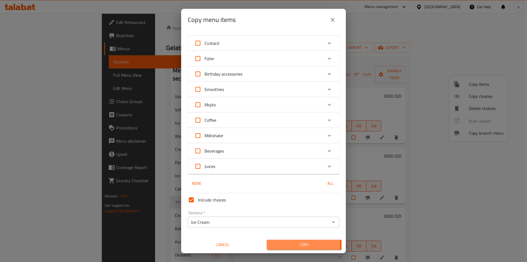
click at [282, 245] on span "Copy" at bounding box center [304, 244] width 66 height 7
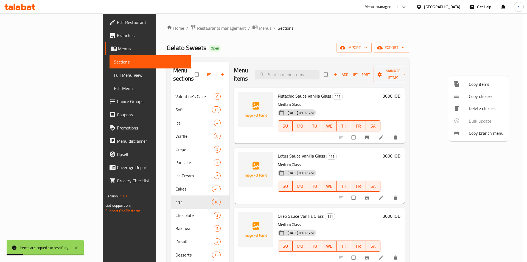
click at [520, 90] on div at bounding box center [263, 131] width 527 height 262
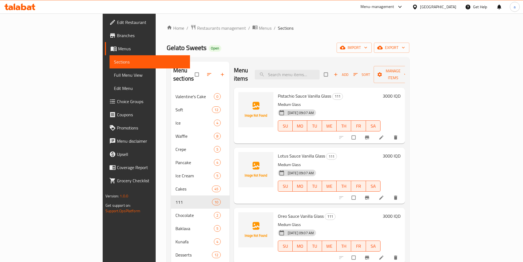
scroll to position [82, 0]
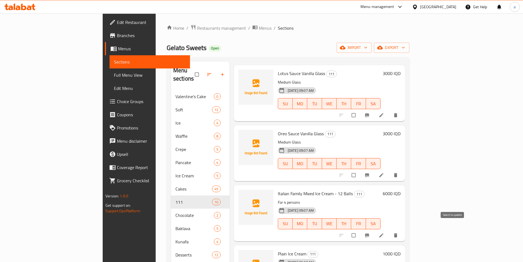
click at [360, 230] on input "checkbox" at bounding box center [354, 235] width 12 height 10
checkbox input "true"
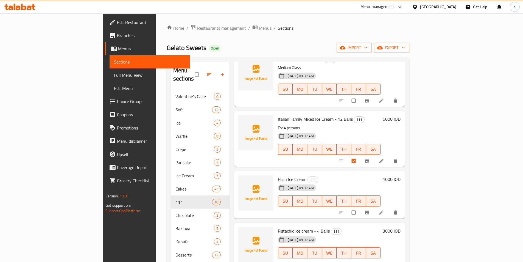
scroll to position [165, 0]
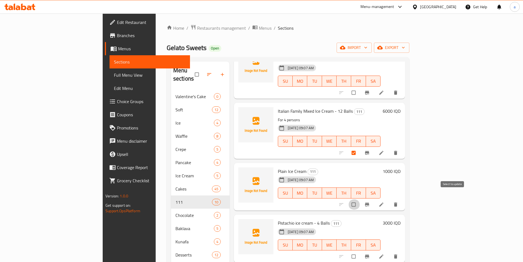
click at [360, 199] on input "checkbox" at bounding box center [354, 204] width 12 height 10
checkbox input "true"
click at [360, 251] on input "checkbox" at bounding box center [354, 256] width 12 height 10
checkbox input "true"
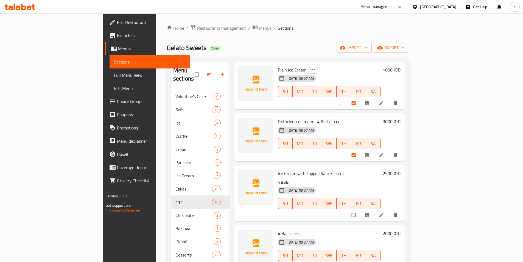
scroll to position [277, 0]
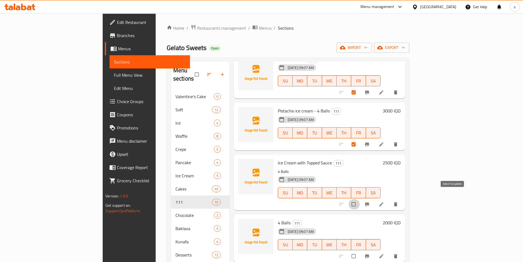
click at [360, 199] on input "checkbox" at bounding box center [354, 204] width 12 height 10
checkbox input "true"
click at [360, 251] on input "checkbox" at bounding box center [354, 256] width 12 height 10
checkbox input "true"
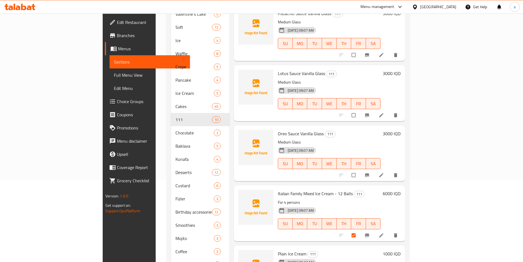
scroll to position [0, 0]
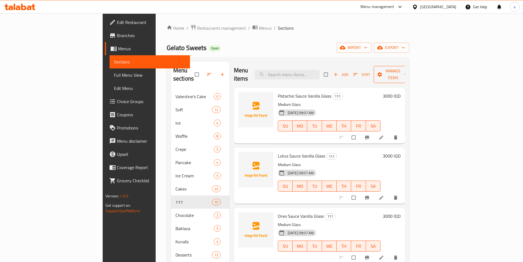
click at [408, 70] on span "Manage items" at bounding box center [393, 75] width 30 height 14
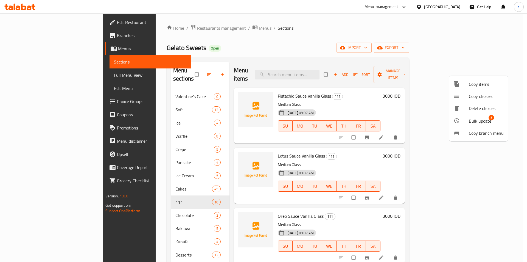
click at [516, 113] on div at bounding box center [263, 131] width 527 height 262
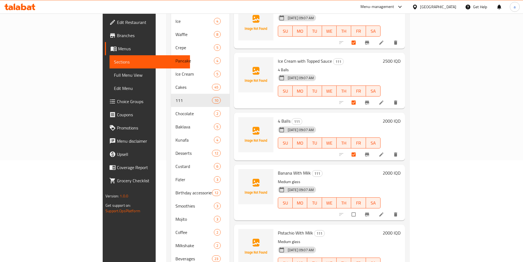
scroll to position [127, 0]
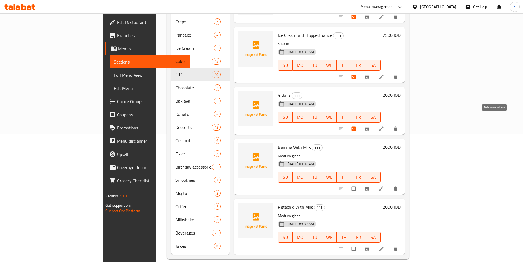
click at [399, 126] on span "delete" at bounding box center [396, 128] width 7 height 5
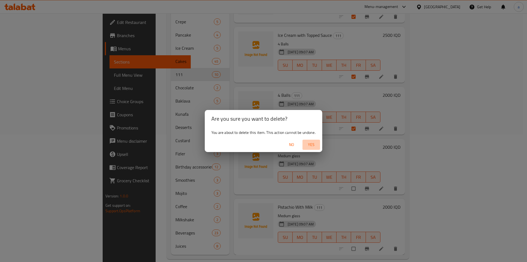
click at [312, 141] on button "Yes" at bounding box center [311, 144] width 18 height 10
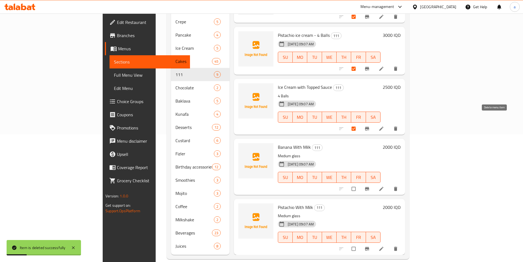
scroll to position [225, 0]
click at [399, 126] on span "delete" at bounding box center [396, 128] width 7 height 5
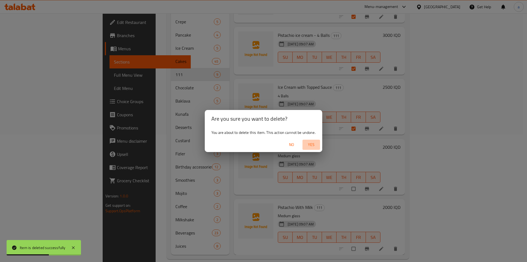
click at [314, 145] on span "Yes" at bounding box center [311, 144] width 13 height 7
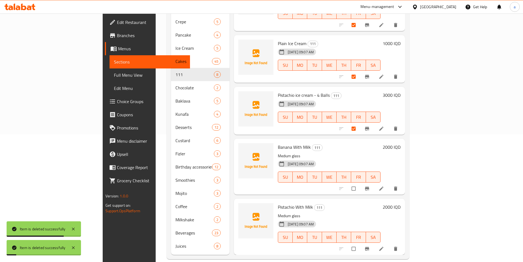
scroll to position [165, 0]
click at [398, 126] on icon "delete" at bounding box center [395, 128] width 5 height 5
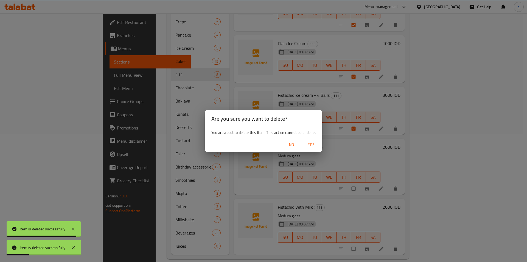
click at [310, 147] on span "Yes" at bounding box center [311, 144] width 13 height 7
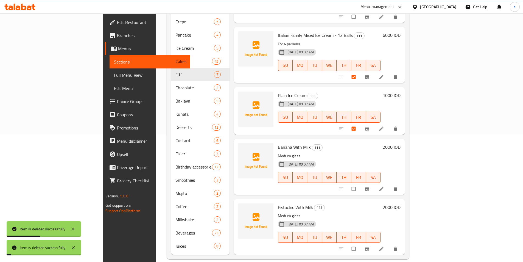
scroll to position [113, 0]
click at [403, 122] on button "delete" at bounding box center [395, 128] width 13 height 12
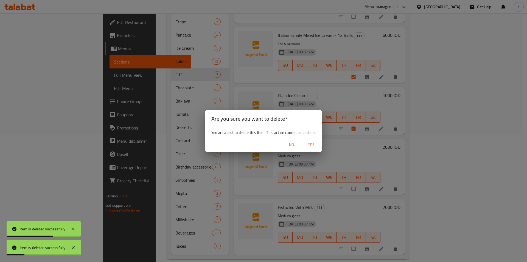
click at [311, 142] on span "Yes" at bounding box center [311, 144] width 13 height 7
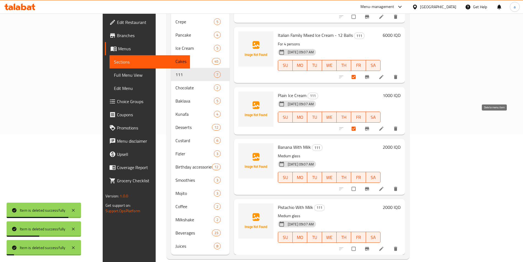
scroll to position [61, 0]
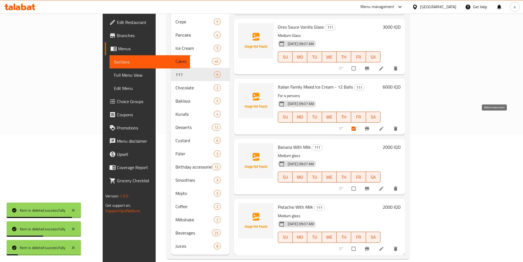
click at [398, 126] on icon "delete" at bounding box center [395, 128] width 5 height 5
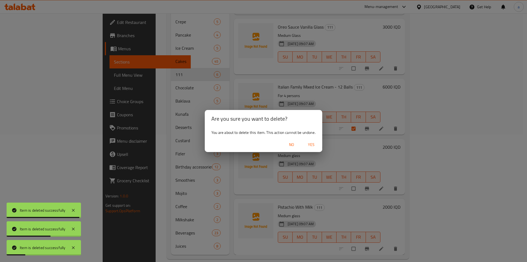
click at [312, 145] on span "Yes" at bounding box center [311, 144] width 13 height 7
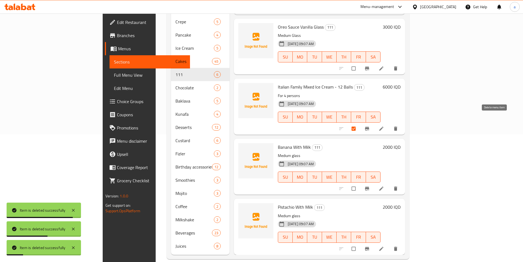
click at [398, 126] on icon "delete" at bounding box center [395, 128] width 5 height 5
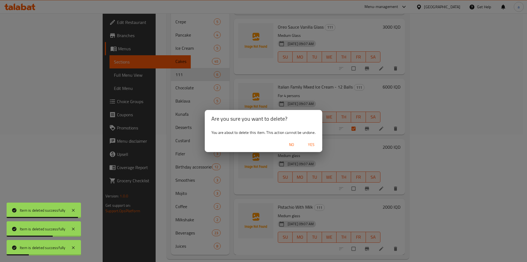
checkbox input "true"
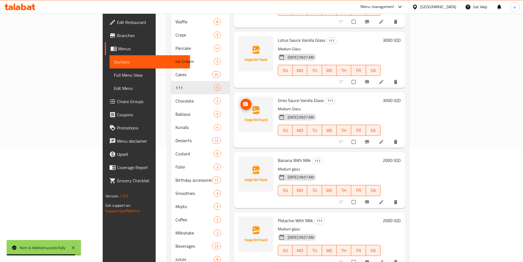
scroll to position [127, 0]
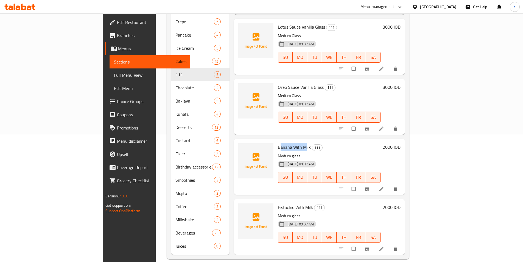
drag, startPoint x: 255, startPoint y: 138, endPoint x: 281, endPoint y: 137, distance: 25.8
click at [281, 143] on span "Banana With Milk" at bounding box center [294, 147] width 33 height 8
click at [278, 143] on span "Banana With Milk" at bounding box center [294, 147] width 33 height 8
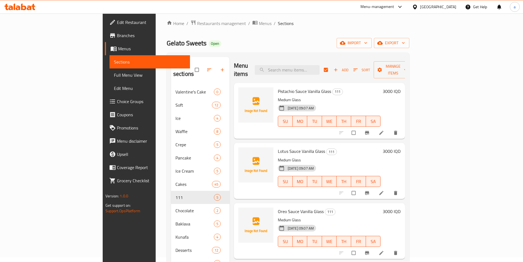
scroll to position [0, 0]
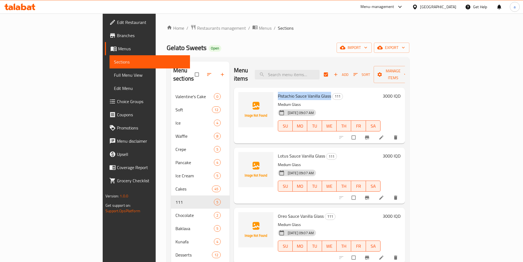
drag, startPoint x: 252, startPoint y: 85, endPoint x: 305, endPoint y: 88, distance: 53.4
click at [305, 90] on div "Pistachio Sauce Vanilla Glass 111 Medium Glass 30-09-2025 09:07 AM SU MO TU WE …" at bounding box center [329, 115] width 107 height 51
copy span "Pistachio Sauce Vanilla Glass"
click at [387, 50] on div "Gelato Sweets Open import export" at bounding box center [288, 48] width 243 height 10
click at [408, 74] on span "Manage items" at bounding box center [393, 75] width 30 height 14
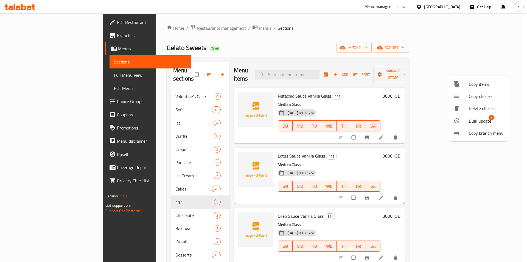
click at [519, 116] on div at bounding box center [263, 131] width 527 height 262
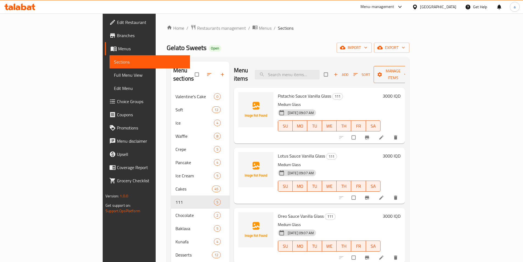
click at [408, 71] on span "Manage items" at bounding box center [393, 75] width 30 height 14
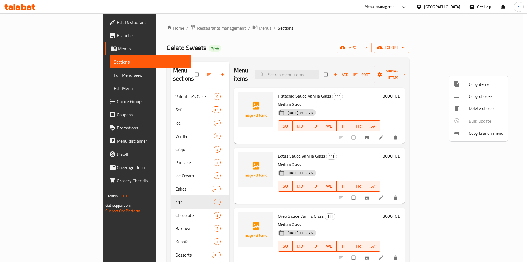
click at [486, 82] on span "Copy items" at bounding box center [486, 84] width 35 height 7
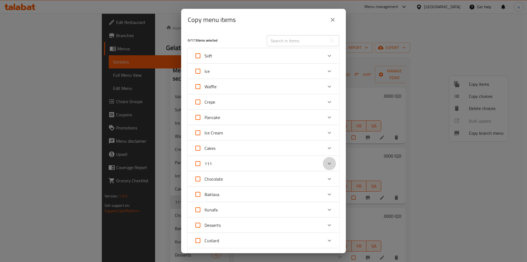
click at [328, 161] on icon "Expand" at bounding box center [329, 163] width 7 height 7
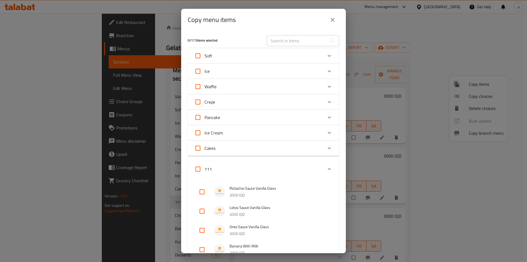
click at [203, 192] on input "checkbox" at bounding box center [201, 191] width 13 height 13
checkbox input "true"
click at [208, 210] on input "checkbox" at bounding box center [201, 210] width 13 height 13
checkbox input "true"
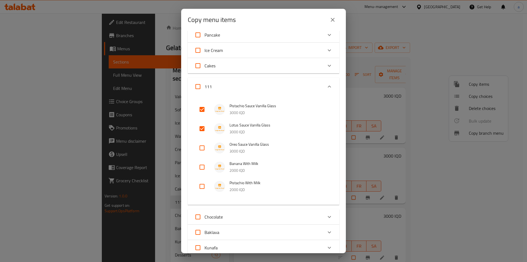
click at [199, 146] on input "checkbox" at bounding box center [201, 147] width 13 height 13
checkbox input "true"
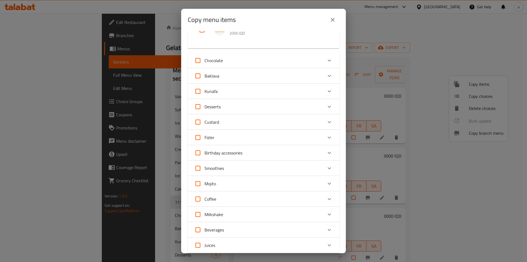
scroll to position [317, 0]
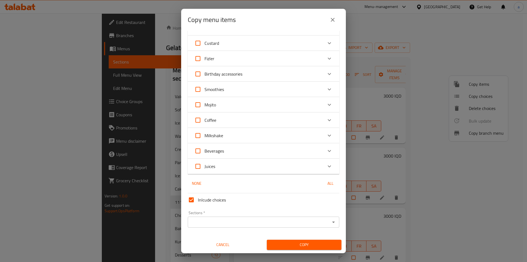
click at [257, 217] on div "Sections *" at bounding box center [264, 221] width 152 height 11
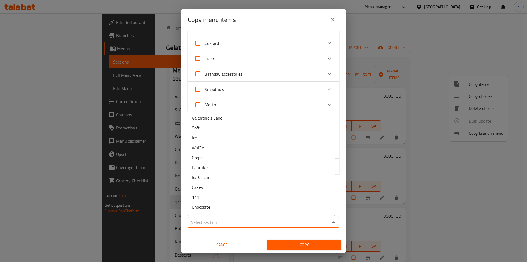
click at [260, 220] on input "Sections   *" at bounding box center [258, 222] width 139 height 8
click at [220, 201] on li "Desserts" at bounding box center [260, 202] width 147 height 10
type input "Desserts"
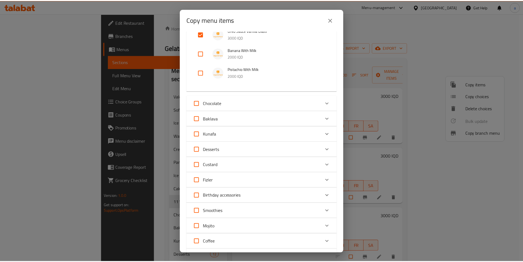
scroll to position [317, 0]
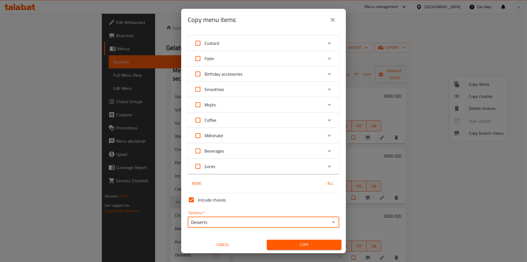
click at [329, 243] on span "Copy" at bounding box center [304, 244] width 66 height 7
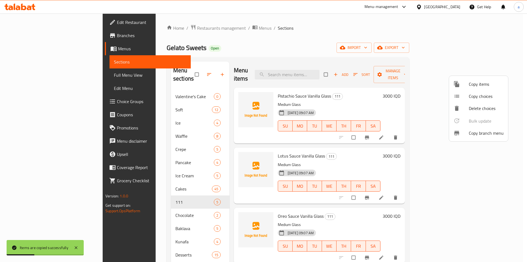
click at [527, 173] on div at bounding box center [263, 131] width 527 height 262
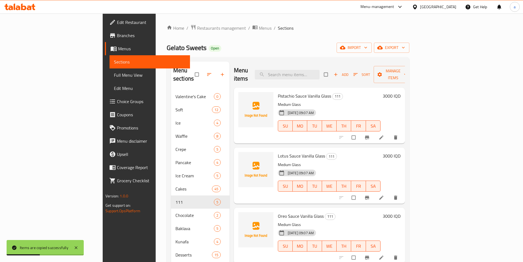
click at [420, 169] on div "Home / Restaurants management / Menus / Sections Gelato Sweets Open import expo…" at bounding box center [288, 205] width 265 height 384
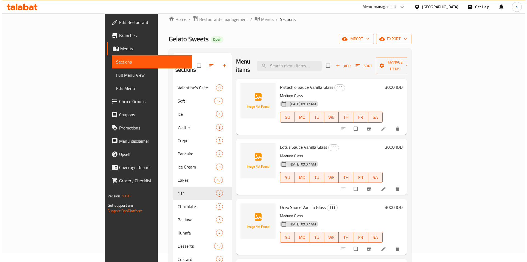
scroll to position [0, 0]
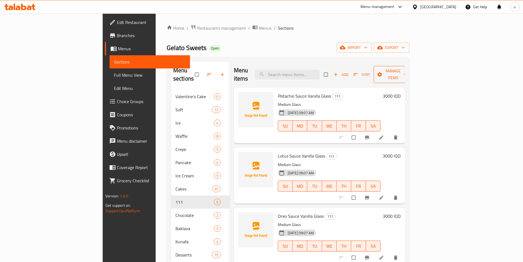
click at [413, 74] on button "Manage items" at bounding box center [393, 74] width 39 height 17
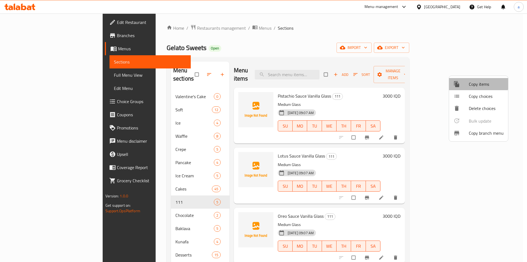
click at [478, 83] on span "Copy items" at bounding box center [486, 84] width 35 height 7
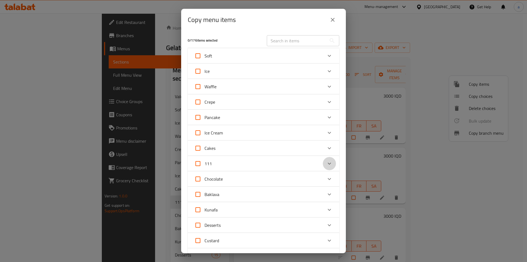
click at [328, 161] on icon "Expand" at bounding box center [329, 163] width 7 height 7
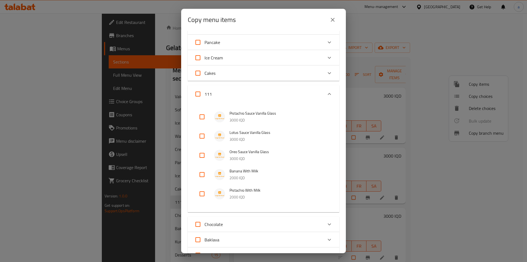
scroll to position [82, 0]
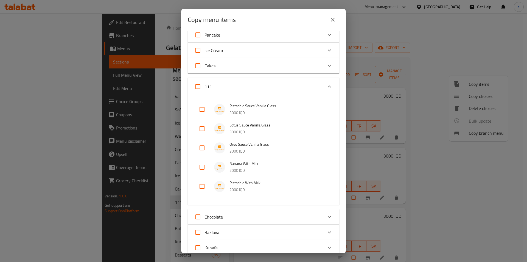
click at [203, 185] on input "checkbox" at bounding box center [201, 186] width 13 height 13
checkbox input "true"
click at [202, 167] on input "checkbox" at bounding box center [201, 166] width 13 height 13
checkbox input "true"
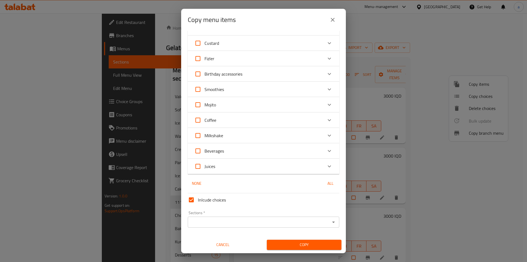
click at [240, 218] on input "Sections   *" at bounding box center [258, 222] width 139 height 8
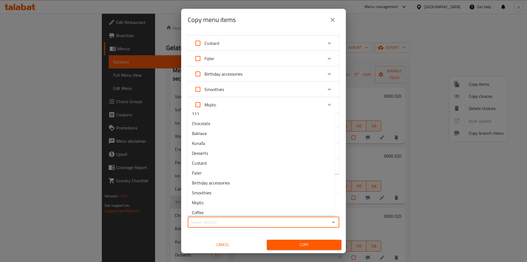
scroll to position [117, 0]
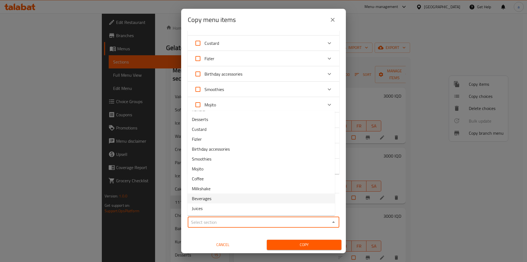
click at [214, 200] on li "Beverages" at bounding box center [260, 198] width 147 height 10
type input "Beverages"
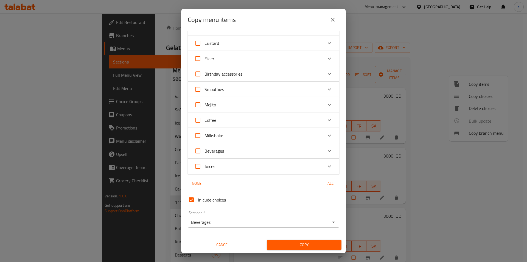
click at [306, 239] on div "Copy" at bounding box center [304, 244] width 81 height 17
click at [307, 242] on span "Copy" at bounding box center [304, 244] width 66 height 7
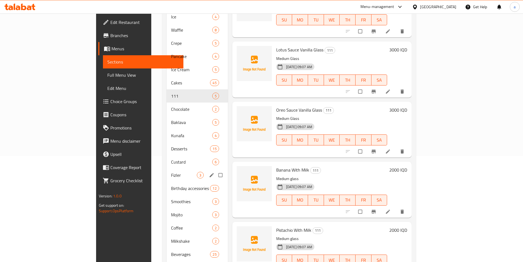
scroll to position [127, 0]
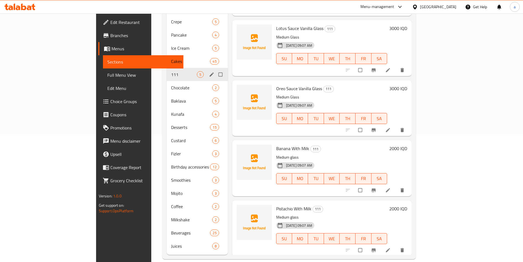
click at [215, 69] on input "Menu sections" at bounding box center [221, 74] width 12 height 10
checkbox input "true"
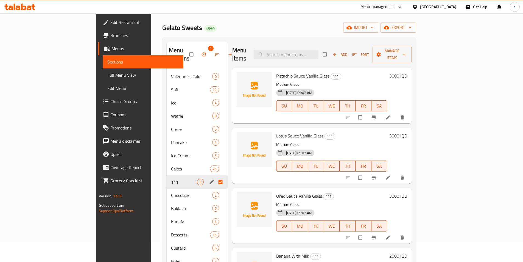
scroll to position [0, 0]
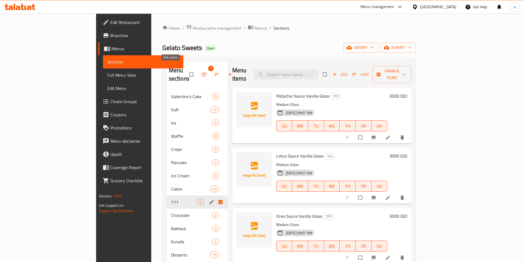
click at [201, 72] on icon "button" at bounding box center [203, 74] width 4 height 4
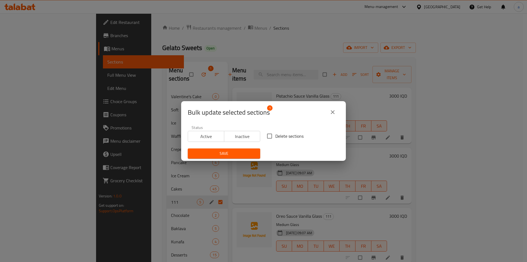
click at [266, 136] on input "Delete sections" at bounding box center [270, 136] width 12 height 12
checkbox input "true"
click at [249, 151] on span "Save" at bounding box center [224, 153] width 64 height 7
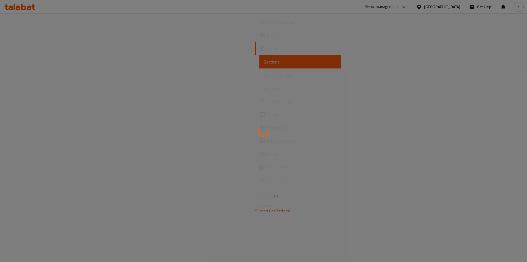
click at [31, 74] on div at bounding box center [263, 131] width 527 height 262
click at [37, 73] on div at bounding box center [263, 131] width 527 height 262
click at [46, 79] on div at bounding box center [263, 131] width 527 height 262
click at [43, 76] on div at bounding box center [263, 131] width 527 height 262
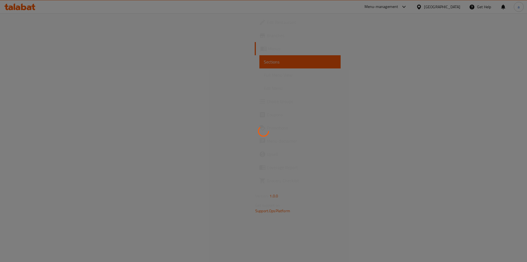
click at [36, 74] on div at bounding box center [263, 131] width 527 height 262
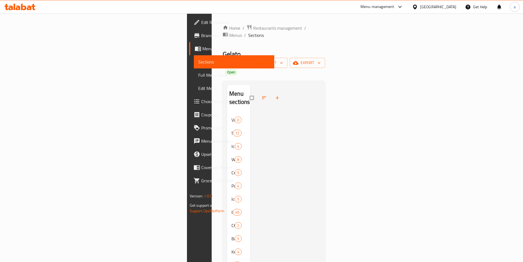
click at [198, 76] on span "Full Menu View" at bounding box center [234, 75] width 72 height 7
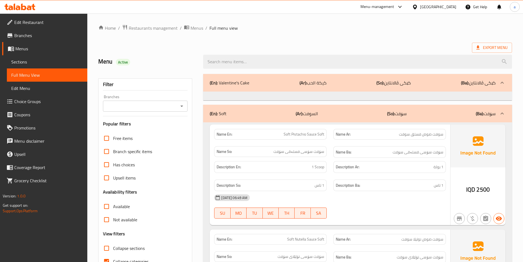
click at [177, 106] on div "Branches" at bounding box center [145, 105] width 85 height 11
click at [180, 105] on icon "Open" at bounding box center [181, 106] width 7 height 7
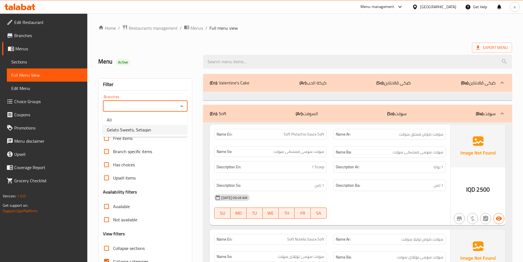
click at [142, 128] on span "Gelato Sweets, Setaqan" at bounding box center [129, 129] width 44 height 7
type input "Gelato Sweets, Setaqan"
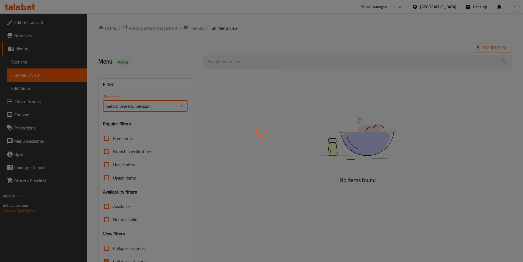
scroll to position [30, 0]
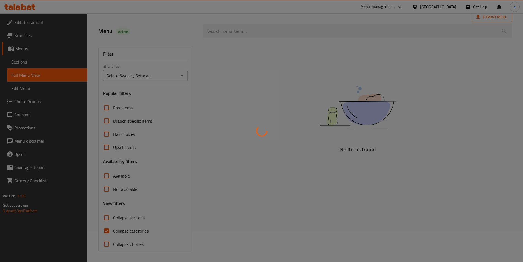
click at [109, 215] on div at bounding box center [261, 131] width 523 height 262
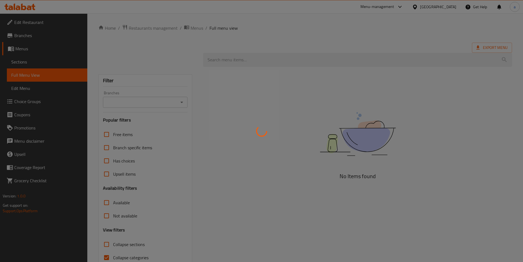
scroll to position [27, 0]
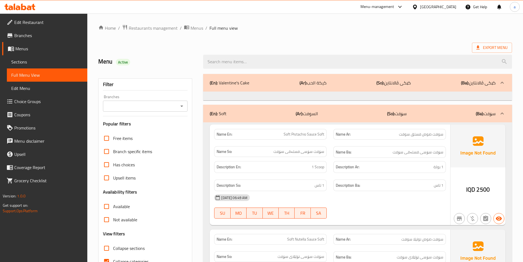
click at [128, 248] on span "Collapse sections" at bounding box center [129, 248] width 32 height 7
click at [113, 248] on input "Collapse sections" at bounding box center [106, 247] width 13 height 13
checkbox input "true"
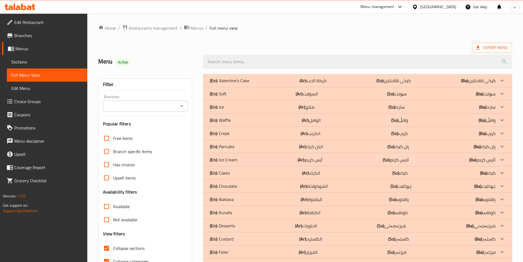
click at [182, 104] on icon "Open" at bounding box center [181, 106] width 7 height 7
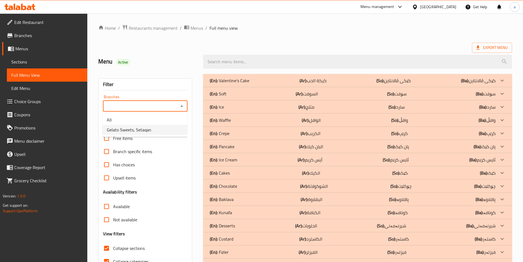
click at [161, 131] on li "Gelato Sweets, Setaqan" at bounding box center [144, 130] width 85 height 10
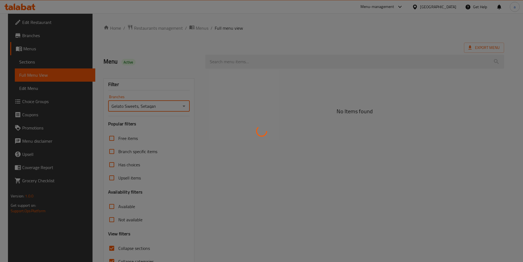
type input "Gelato Sweets, Setaqan"
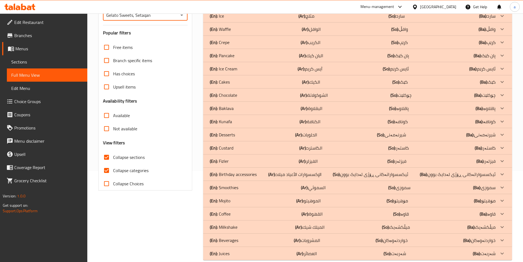
scroll to position [100, 0]
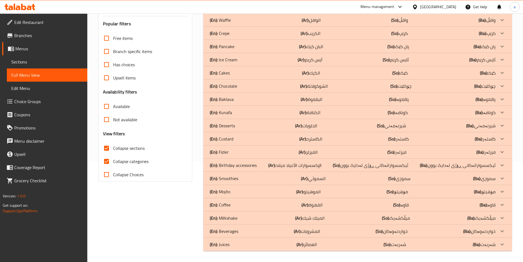
click at [253, 242] on div "(En): Juices (Ar): العصائر (So): شەربەت (Ba): شەربەت" at bounding box center [353, 244] width 286 height 7
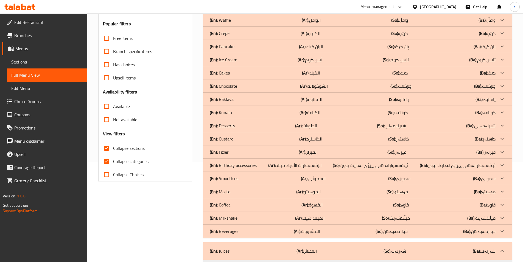
click at [264, 230] on div "(En): Beverages (Ar): المشروبات (So): خواردنەوەکان (Ba): خواردنەوەکان" at bounding box center [353, 231] width 286 height 7
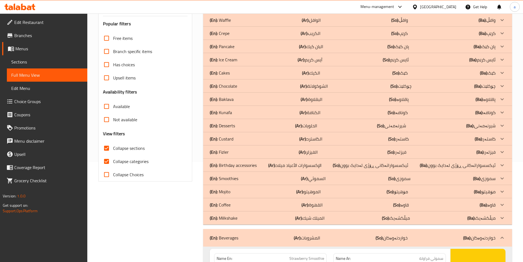
click at [317, 126] on p "(Ar): الحلويات" at bounding box center [306, 125] width 22 height 7
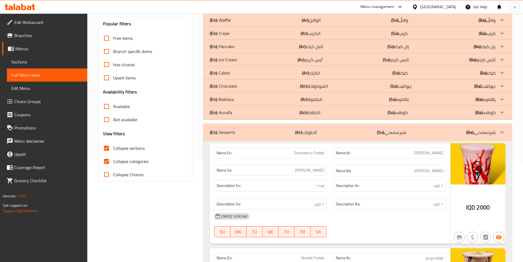
click at [315, 58] on p "(Ar): [PERSON_NAME]" at bounding box center [310, 59] width 25 height 7
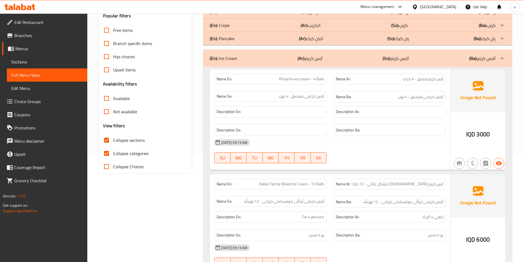
scroll to position [0, 0]
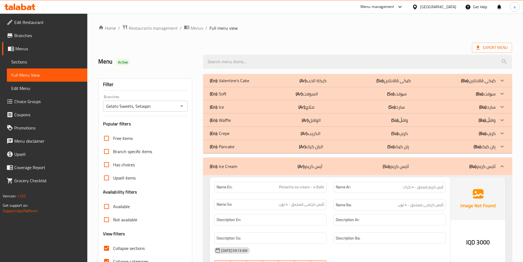
click at [263, 162] on div "(En): Ice Cream (Ar): آيس كريم (So): ئایس کرێم (Ba): ئایس کرێم" at bounding box center [357, 166] width 309 height 18
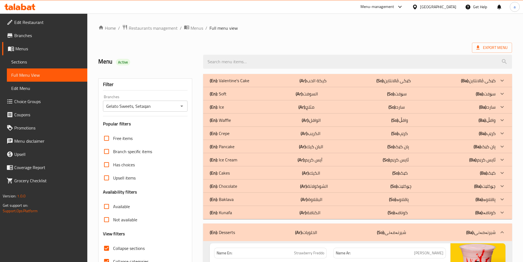
click at [264, 161] on div "(En): Ice Cream (Ar): آيس كريم (So): ئایس کرێم (Ba): ئایس کرێم" at bounding box center [353, 159] width 286 height 7
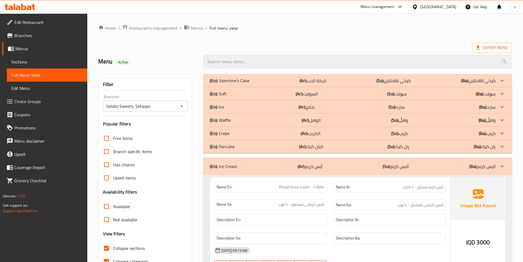
click at [245, 94] on div "(En): Soft (Ar): السوفت (So): سۆفت (Ba): سۆفت" at bounding box center [353, 93] width 286 height 7
